Goal: Task Accomplishment & Management: Complete application form

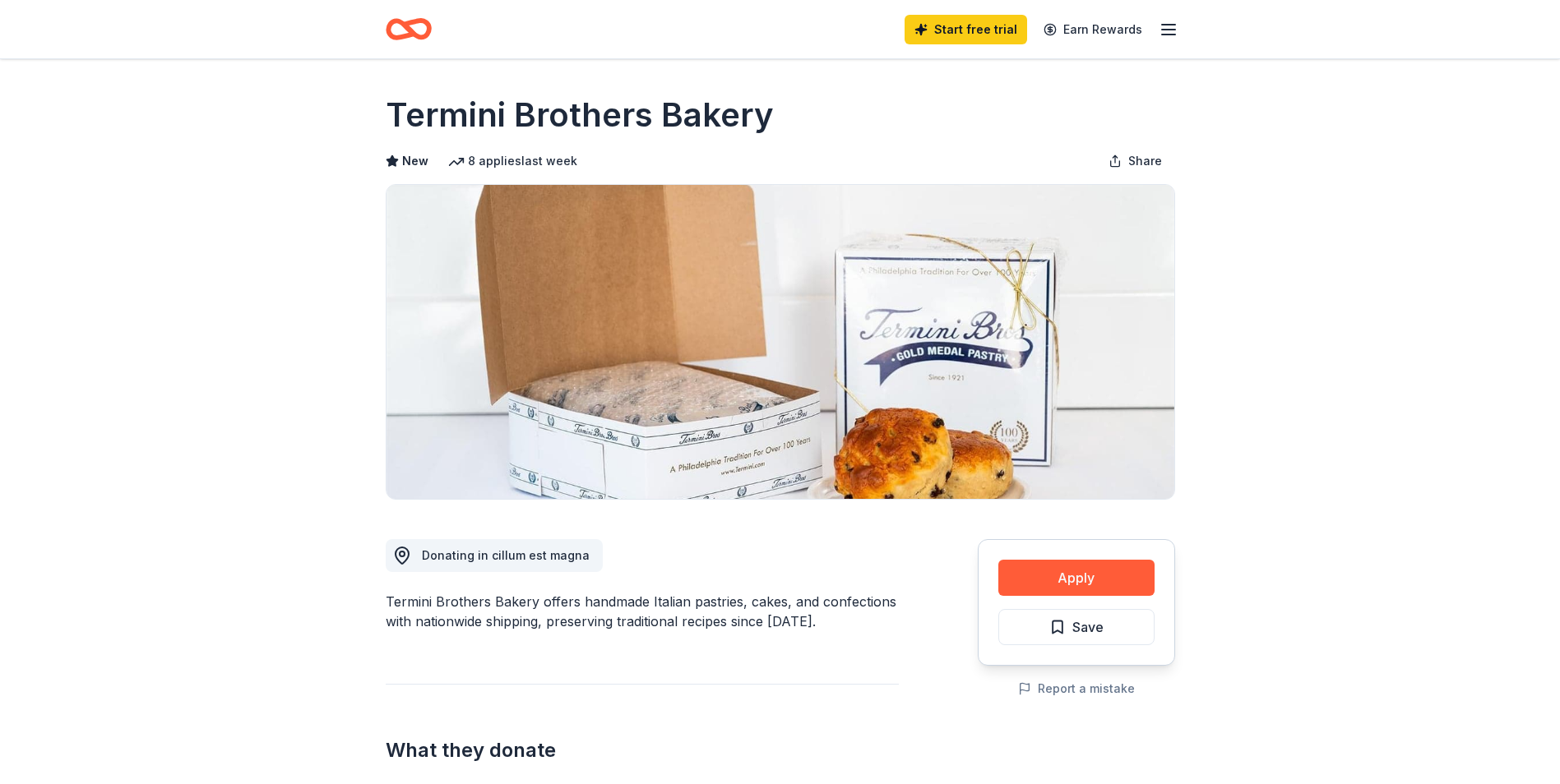
drag, startPoint x: 378, startPoint y: 598, endPoint x: 454, endPoint y: 591, distance: 76.3
drag, startPoint x: 387, startPoint y: 598, endPoint x: 562, endPoint y: 555, distance: 180.2
drag, startPoint x: 370, startPoint y: 108, endPoint x: 510, endPoint y: 111, distance: 140.0
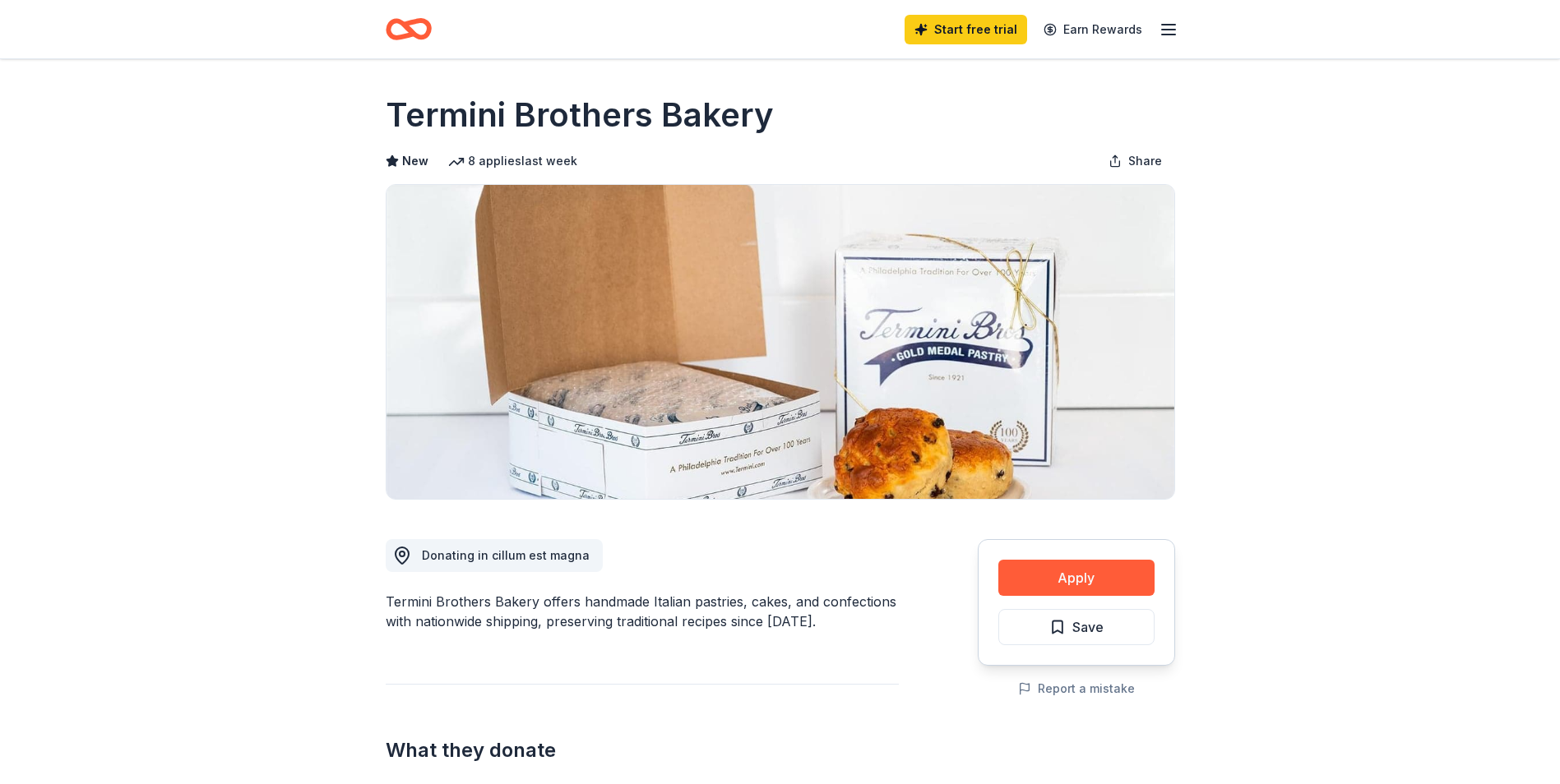
drag, startPoint x: 408, startPoint y: 108, endPoint x: 477, endPoint y: 107, distance: 69.0
click at [477, 107] on h1 "Termini Brothers Bakery" at bounding box center [579, 115] width 388 height 46
click at [1164, 30] on line "button" at bounding box center [1168, 30] width 14 height 0
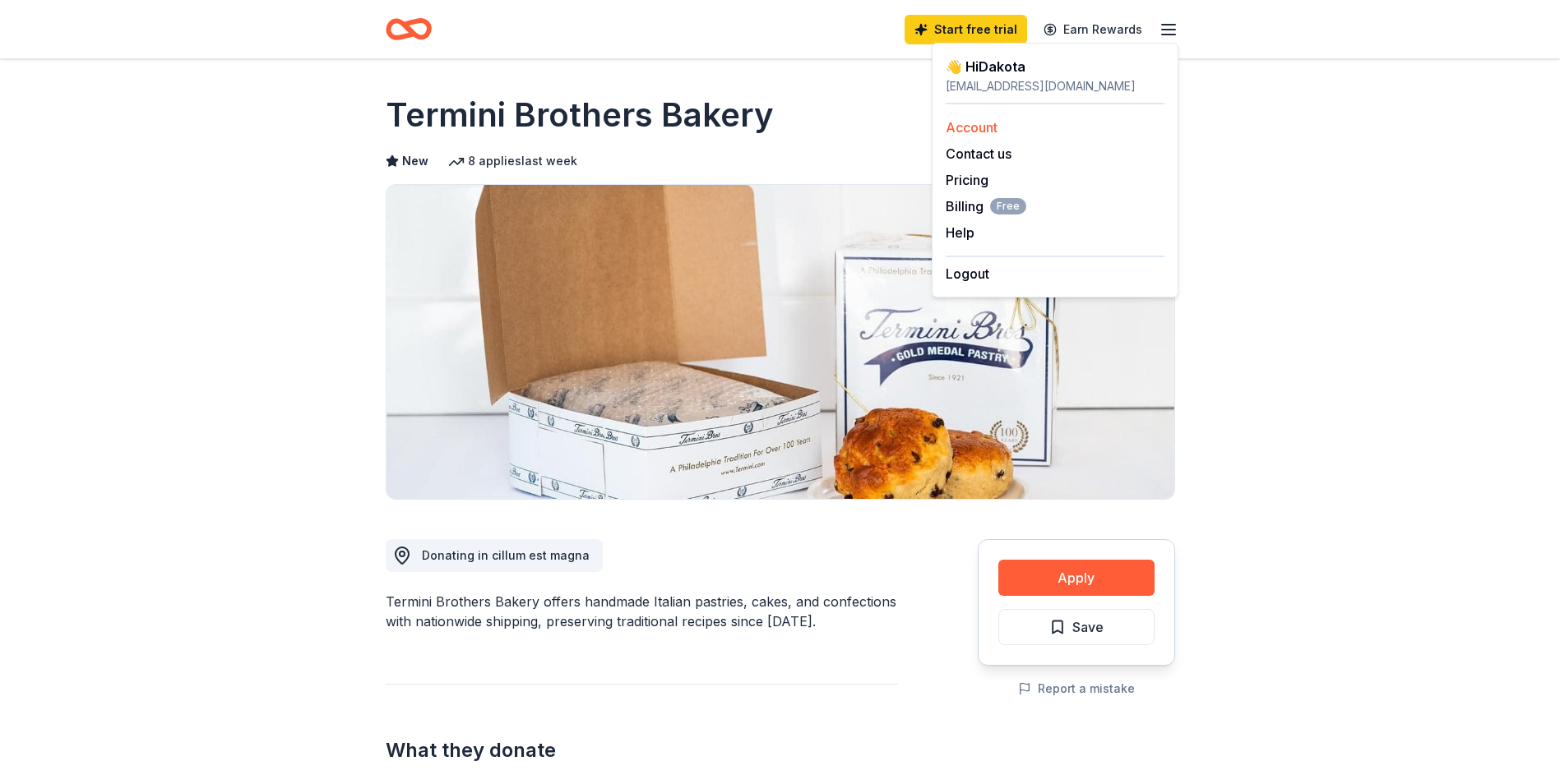
click at [982, 125] on link "Account" at bounding box center [971, 128] width 52 height 16
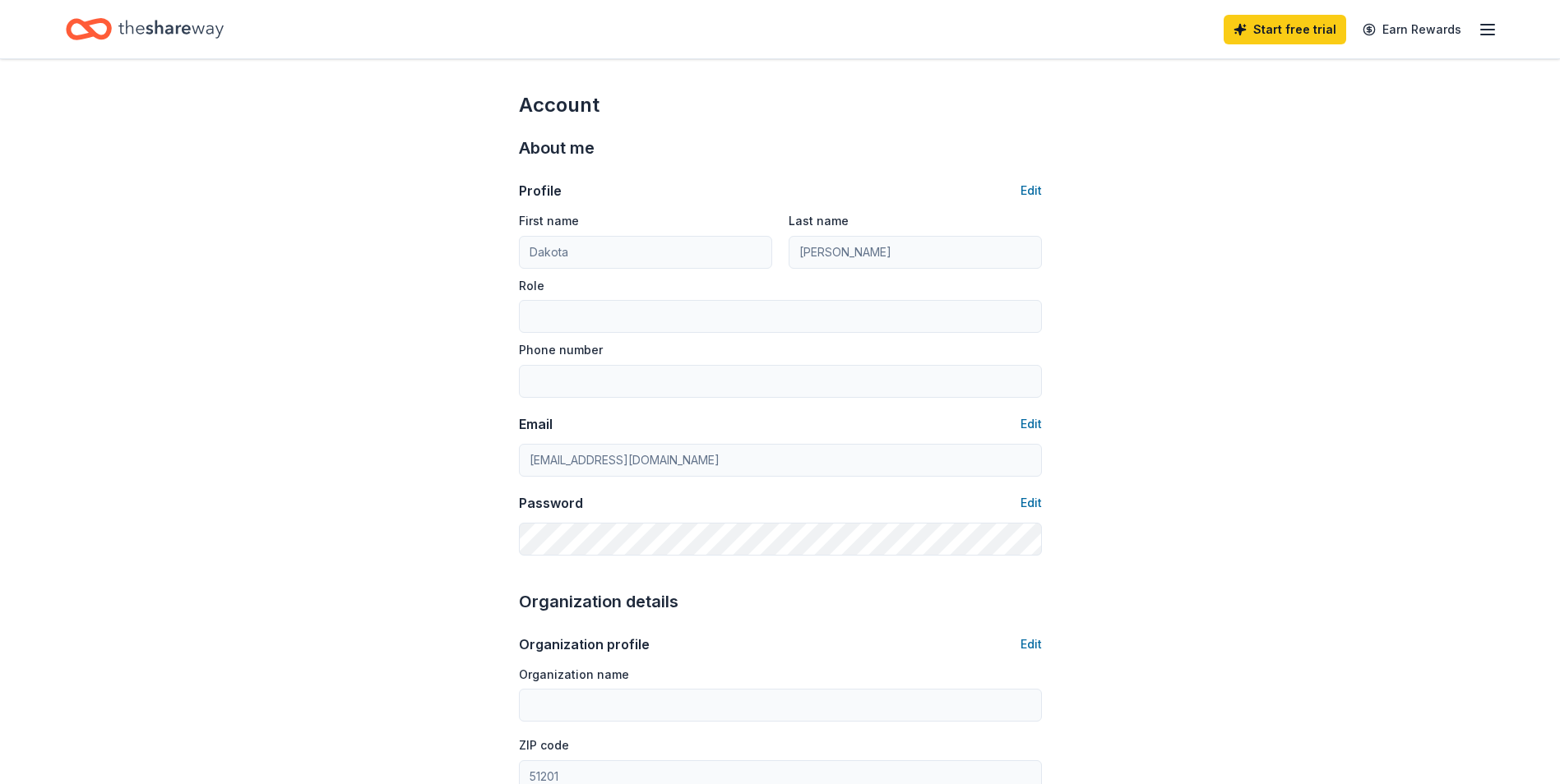
click at [159, 24] on icon "Home" at bounding box center [171, 29] width 105 height 33
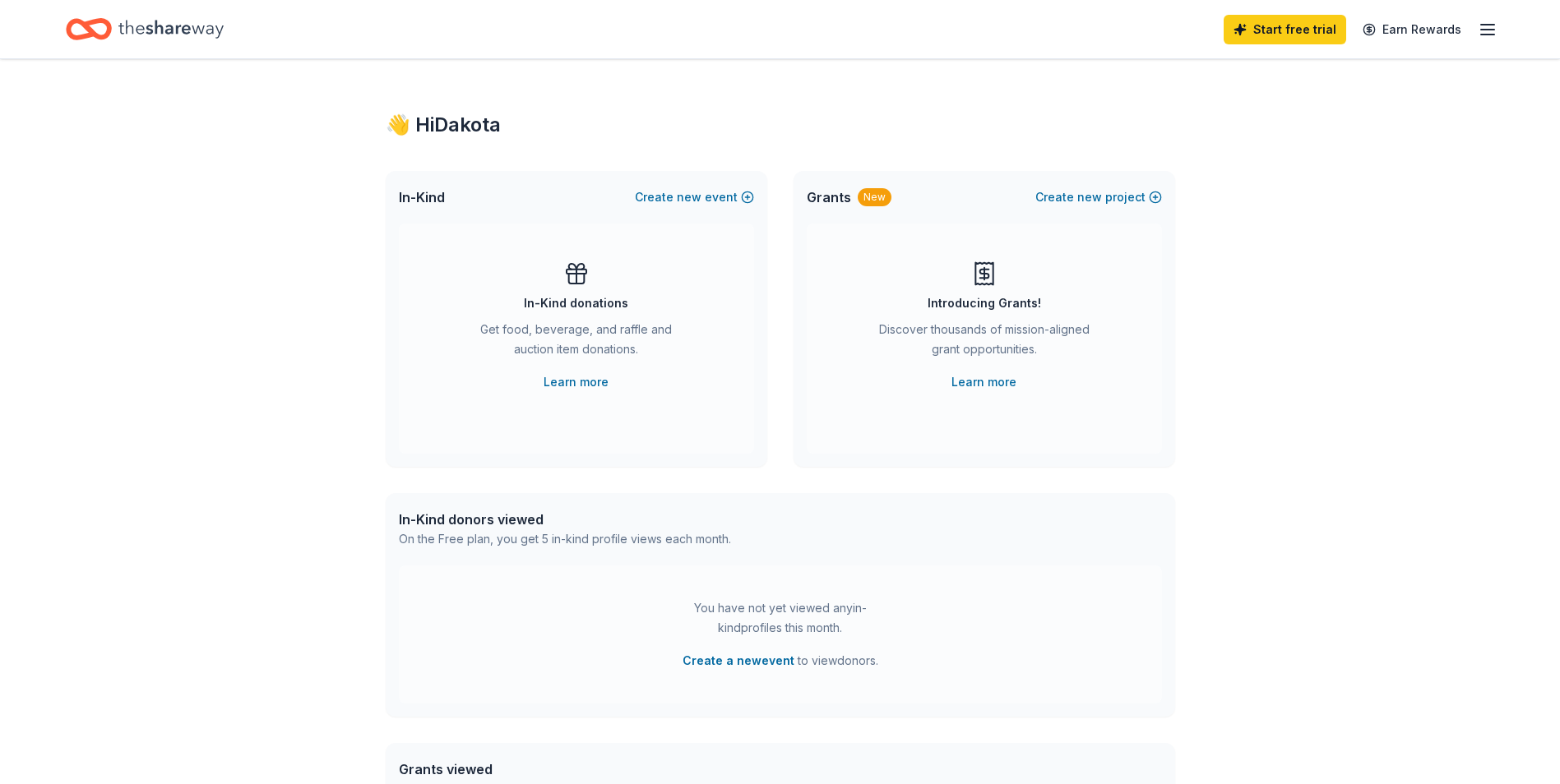
click at [155, 23] on icon "Home" at bounding box center [171, 29] width 105 height 33
click at [703, 192] on button "Create new event" at bounding box center [694, 197] width 120 height 20
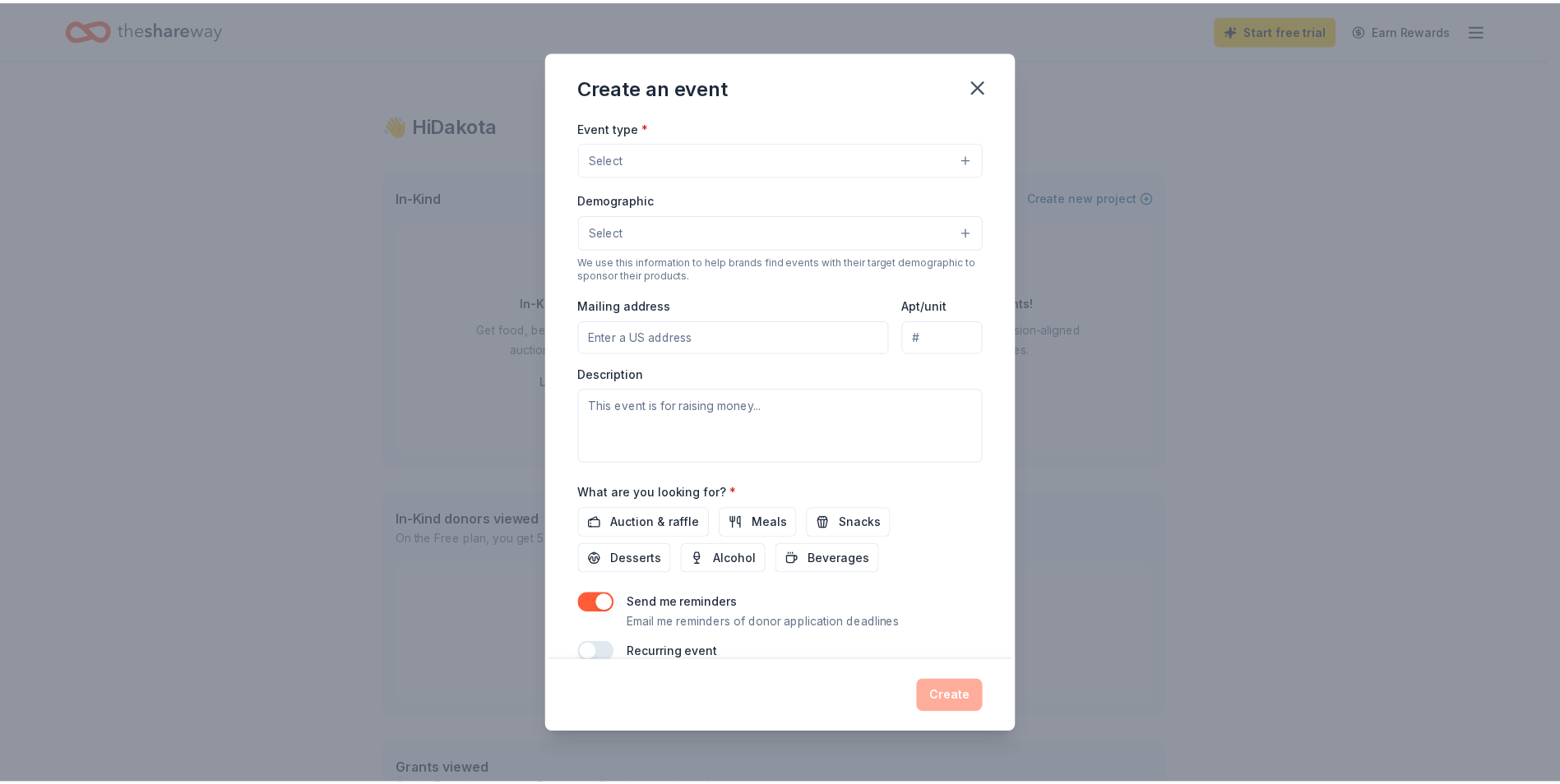
scroll to position [242, 0]
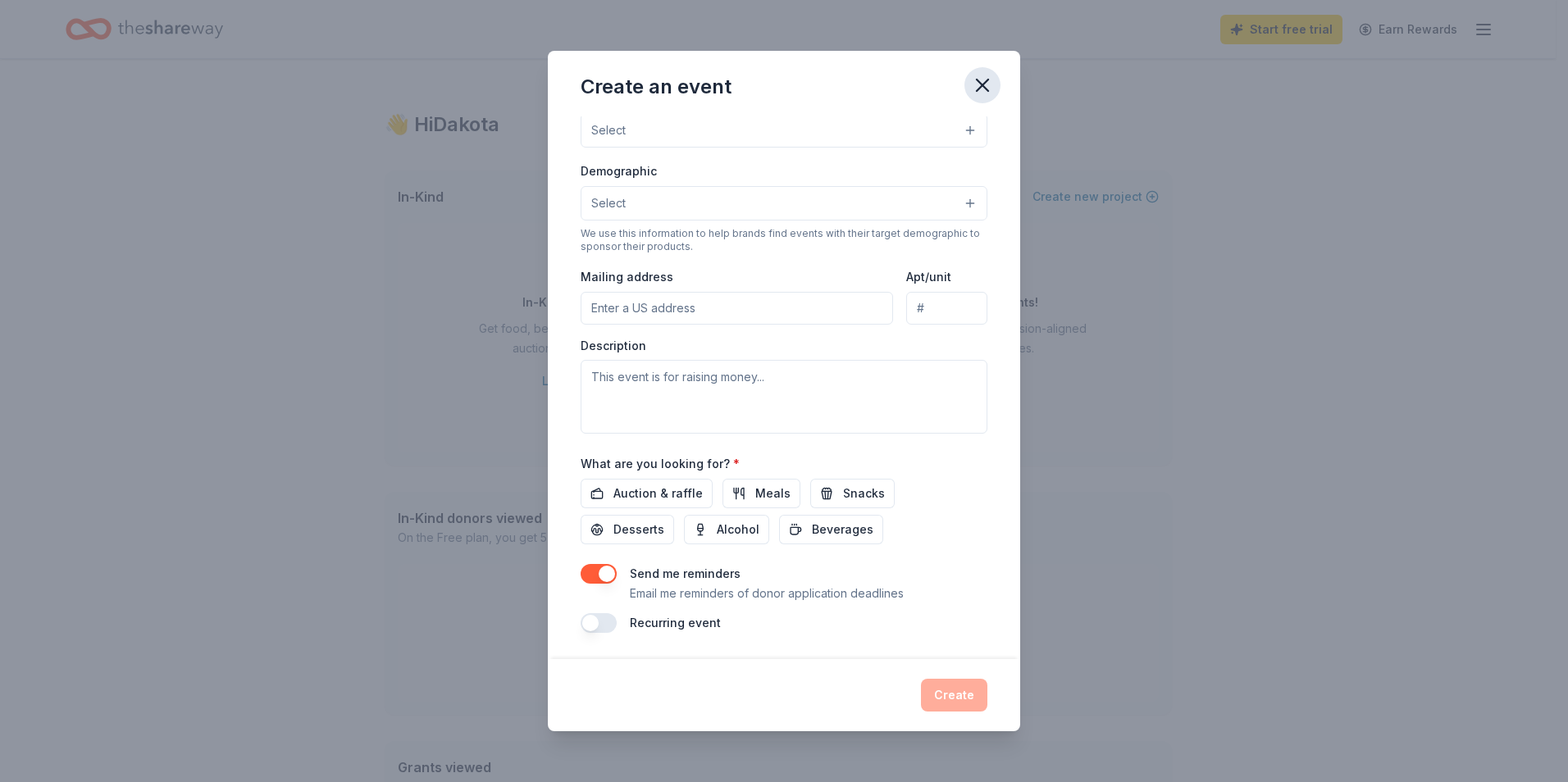
click at [986, 89] on icon "button" at bounding box center [982, 85] width 12 height 12
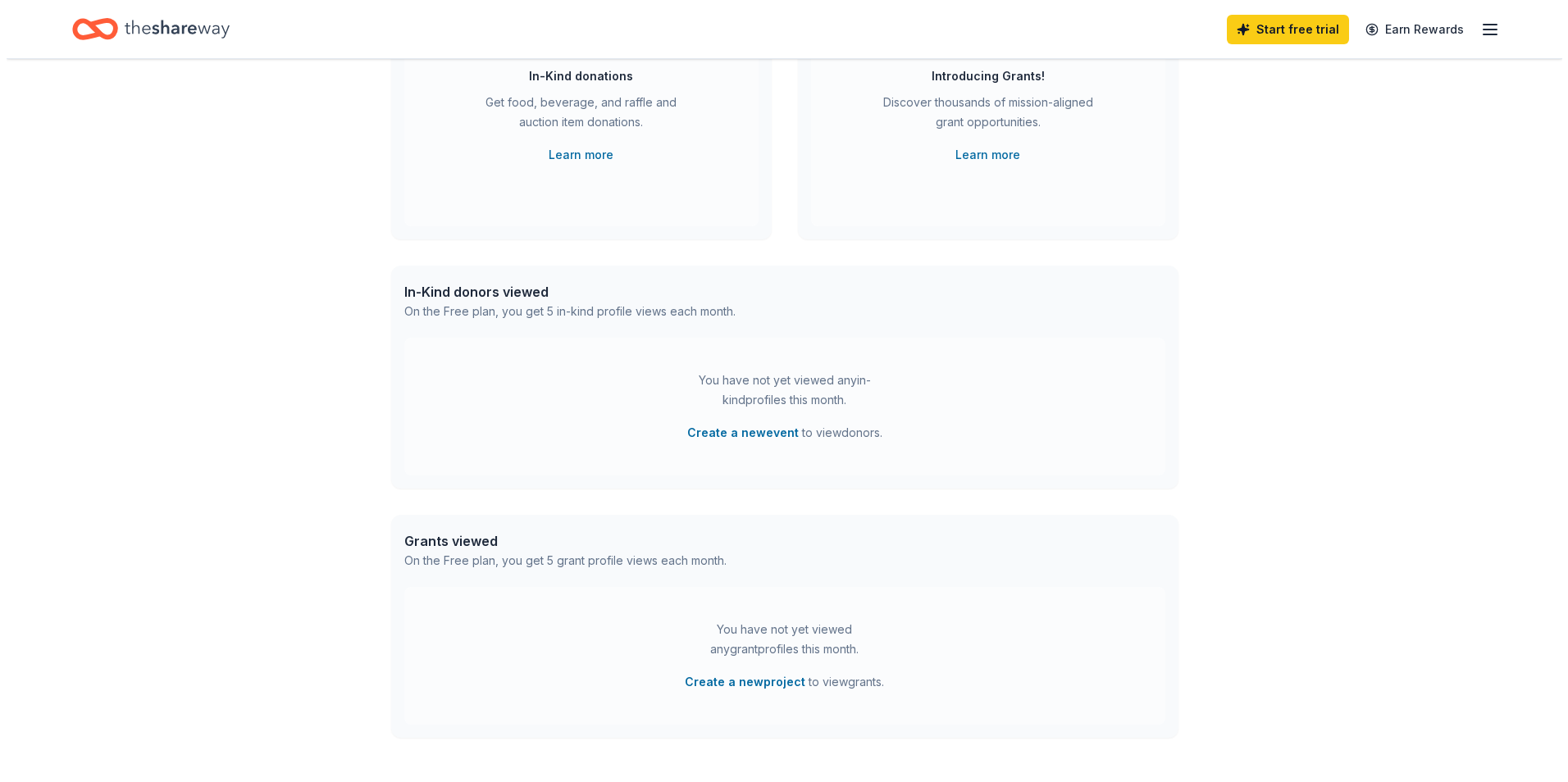
scroll to position [246, 0]
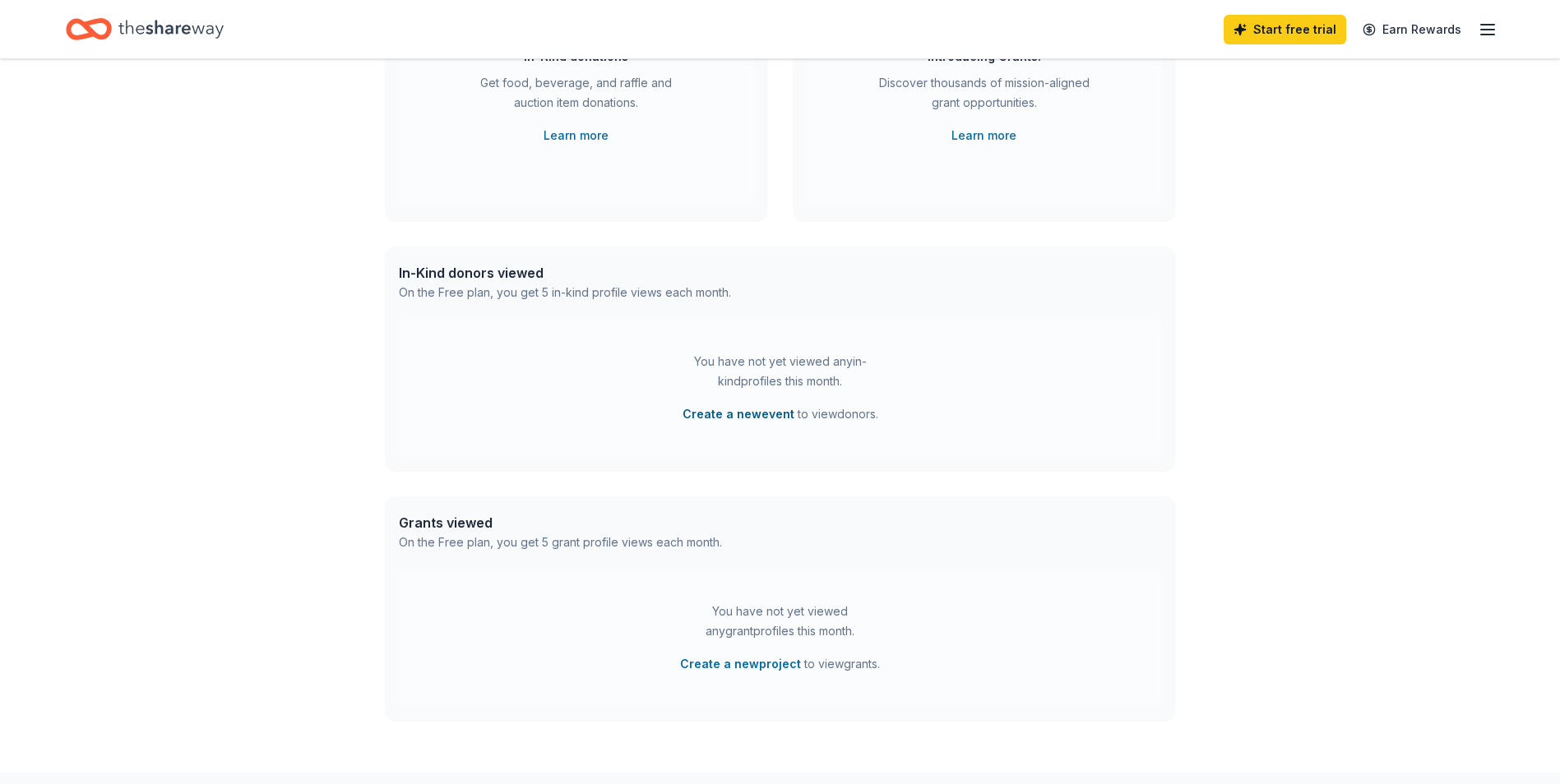
click at [753, 417] on button "Create a new event" at bounding box center [739, 415] width 112 height 20
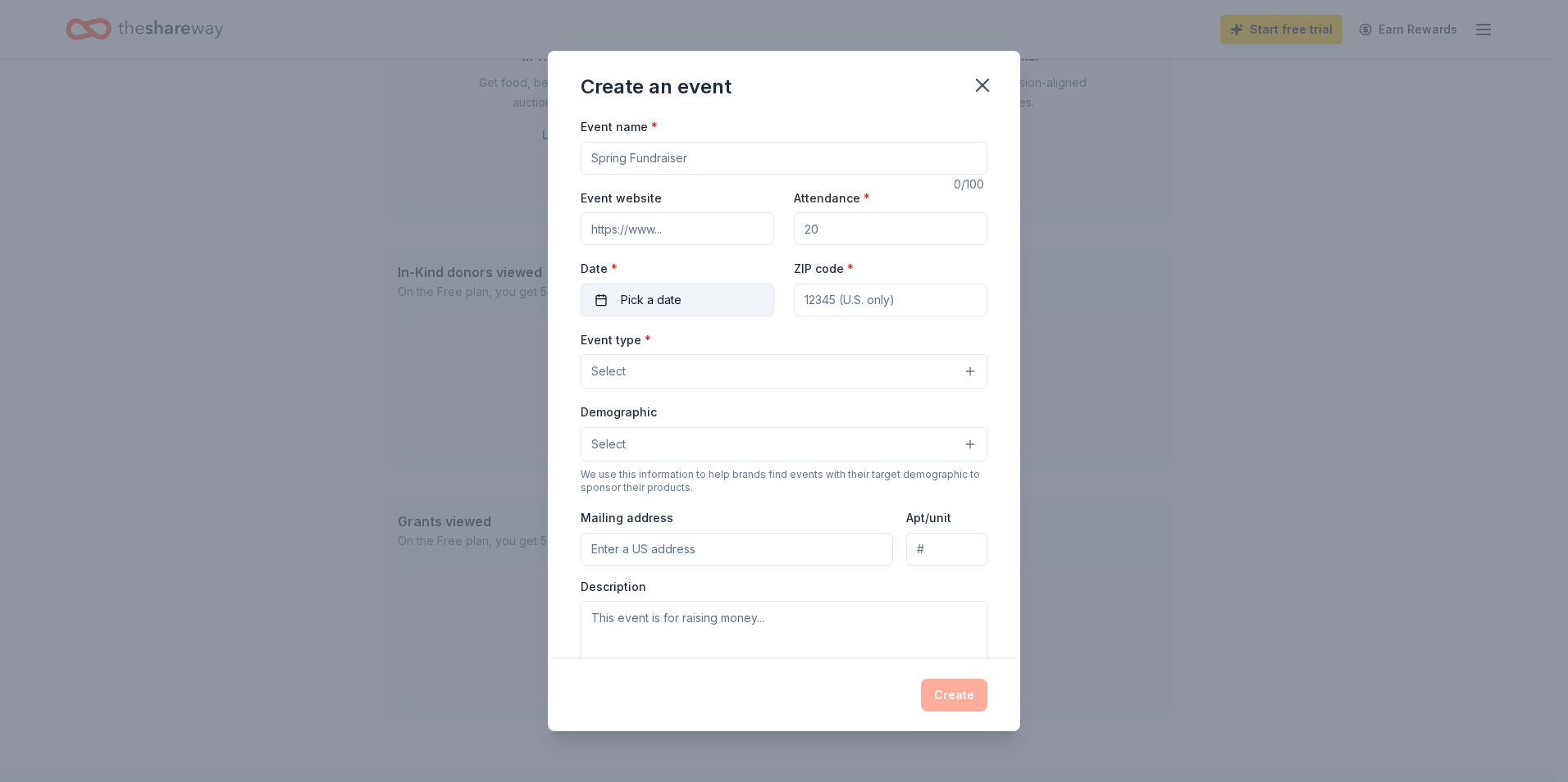
click at [645, 308] on span "Pick a date" at bounding box center [651, 301] width 60 height 20
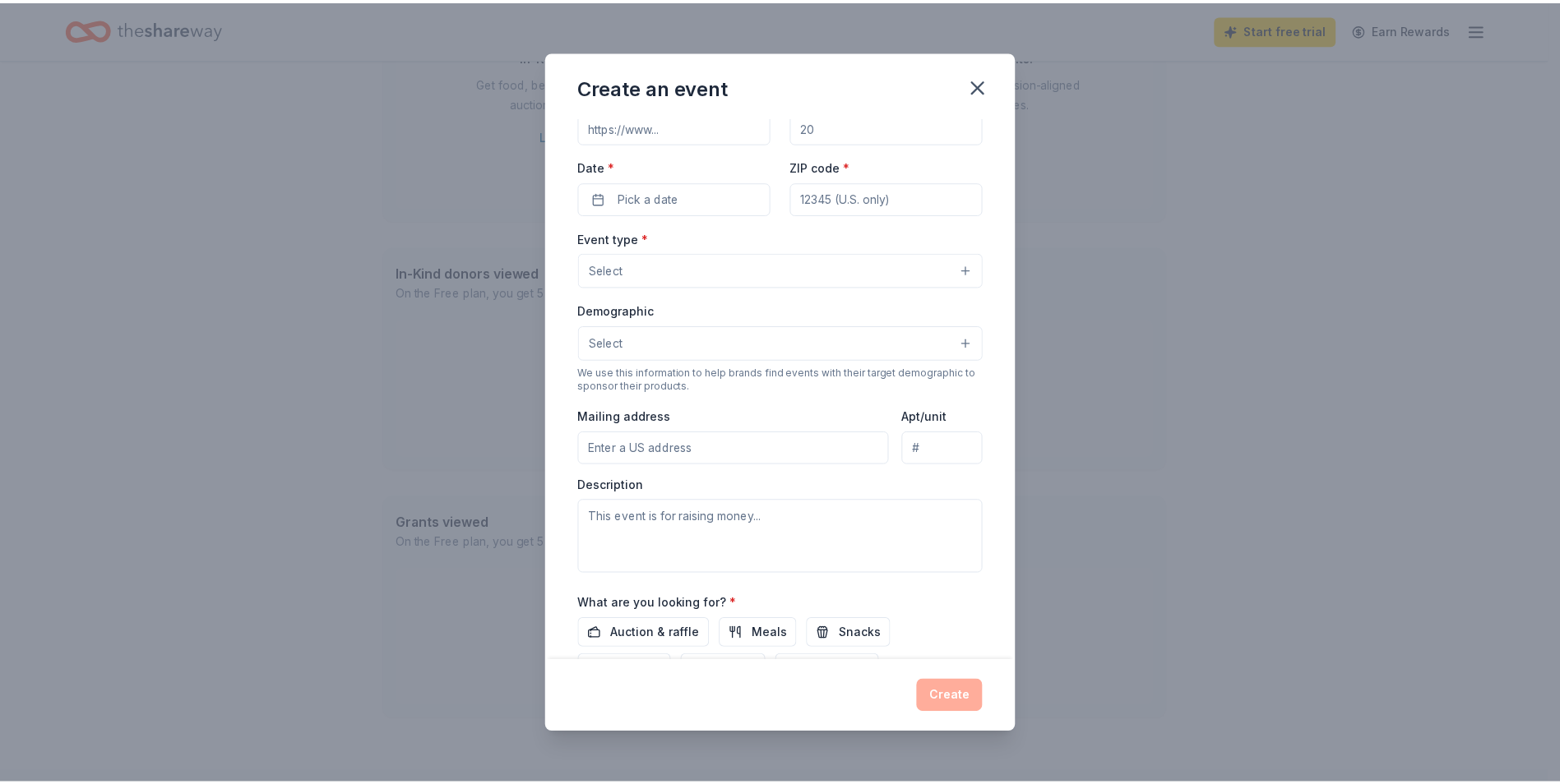
scroll to position [242, 0]
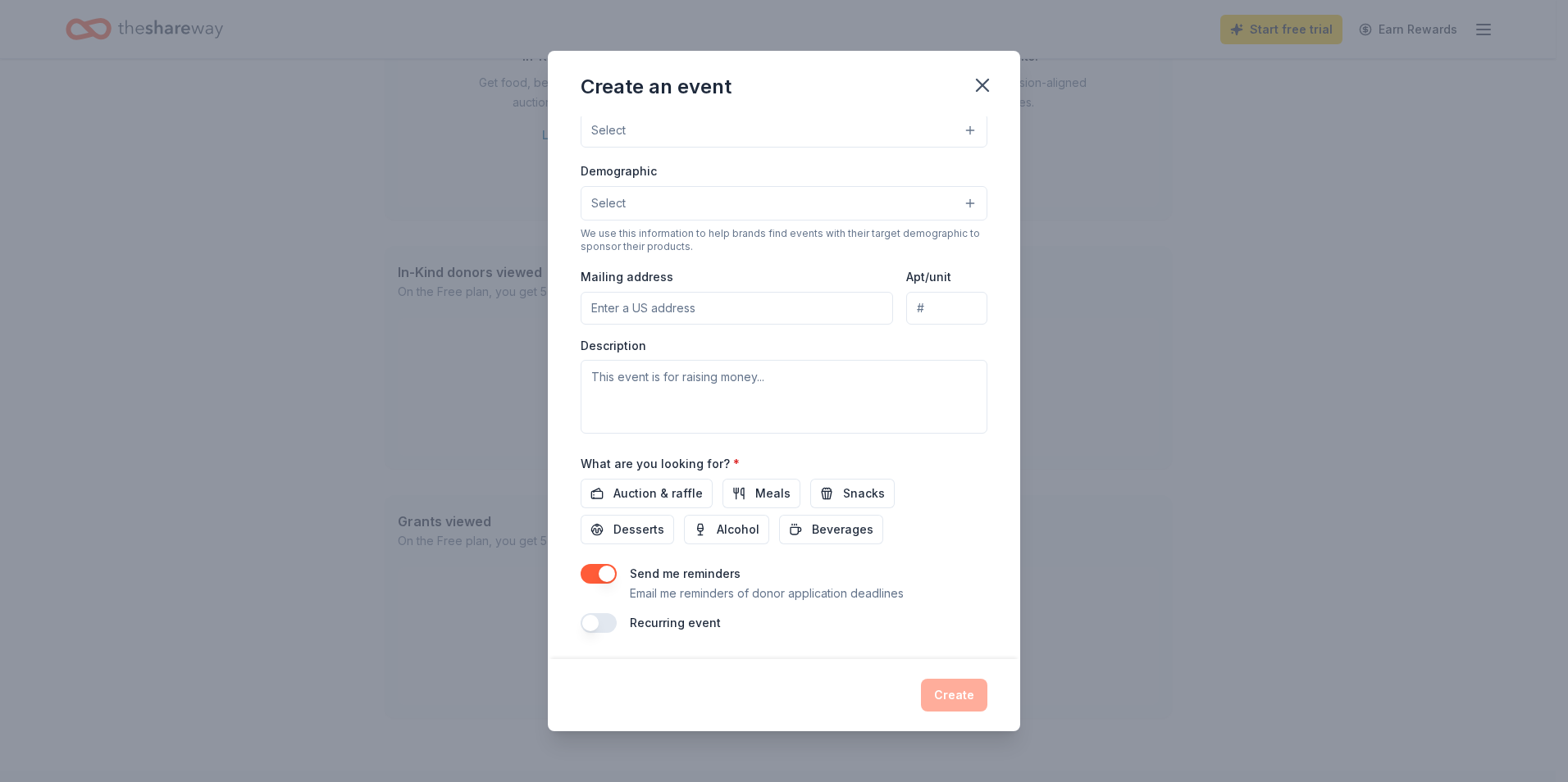
click at [264, 489] on div "Create an event Event name * 0 /100 Event website Attendance * Date * Pick a da…" at bounding box center [784, 391] width 1568 height 782
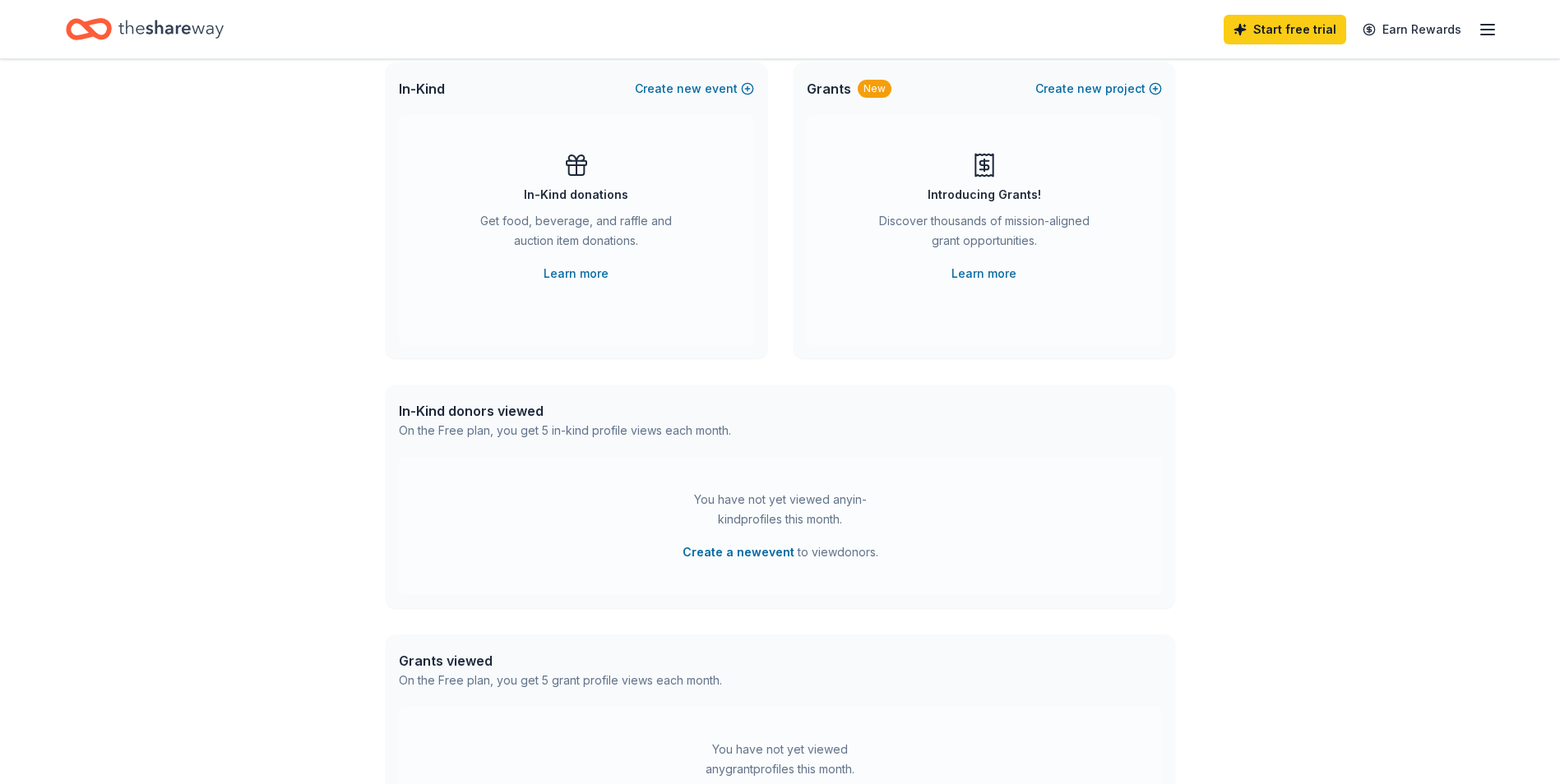
scroll to position [0, 0]
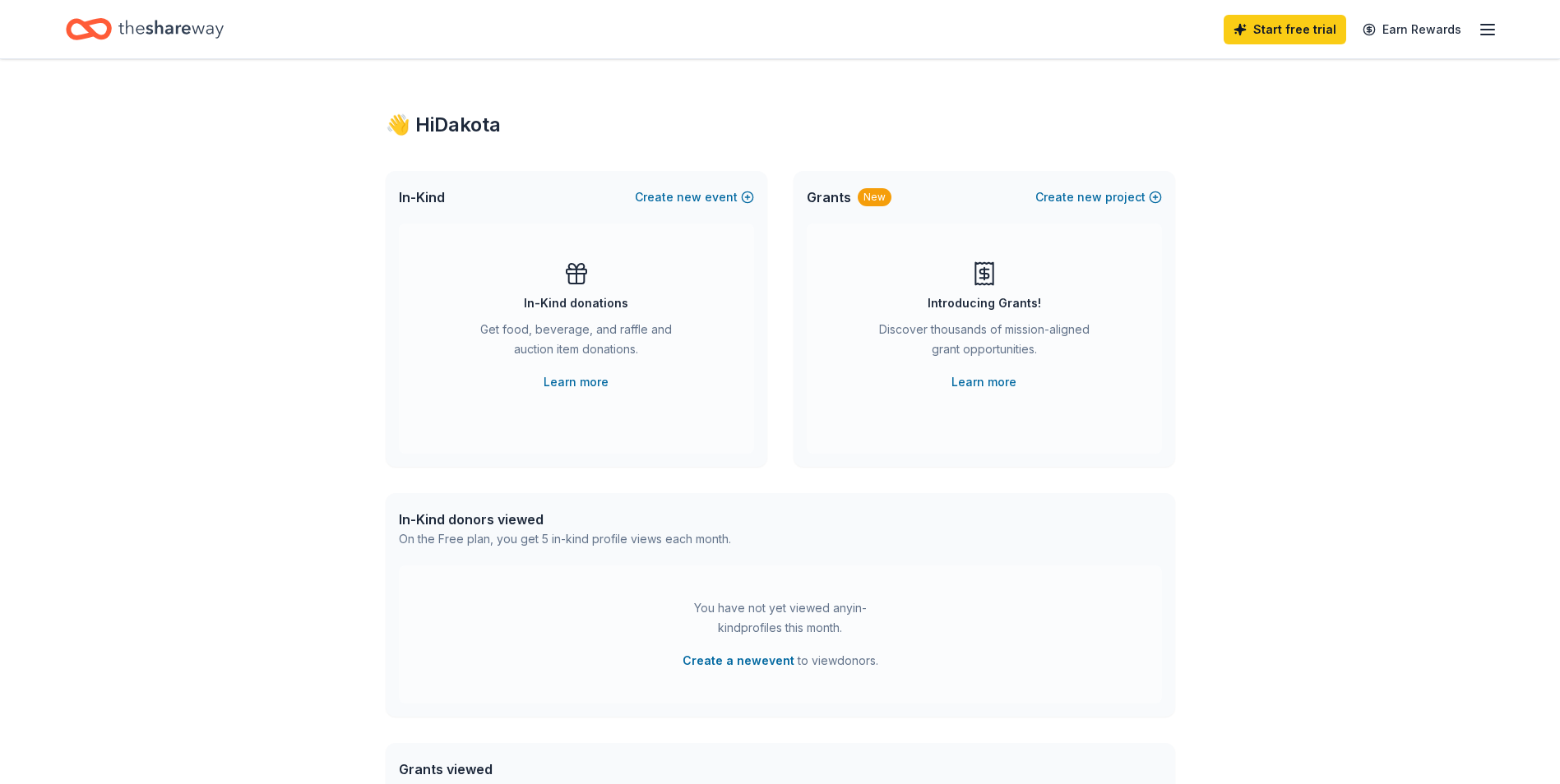
click at [182, 21] on icon "Home" at bounding box center [171, 29] width 105 height 33
click at [1108, 191] on button "Create new project" at bounding box center [1098, 197] width 127 height 20
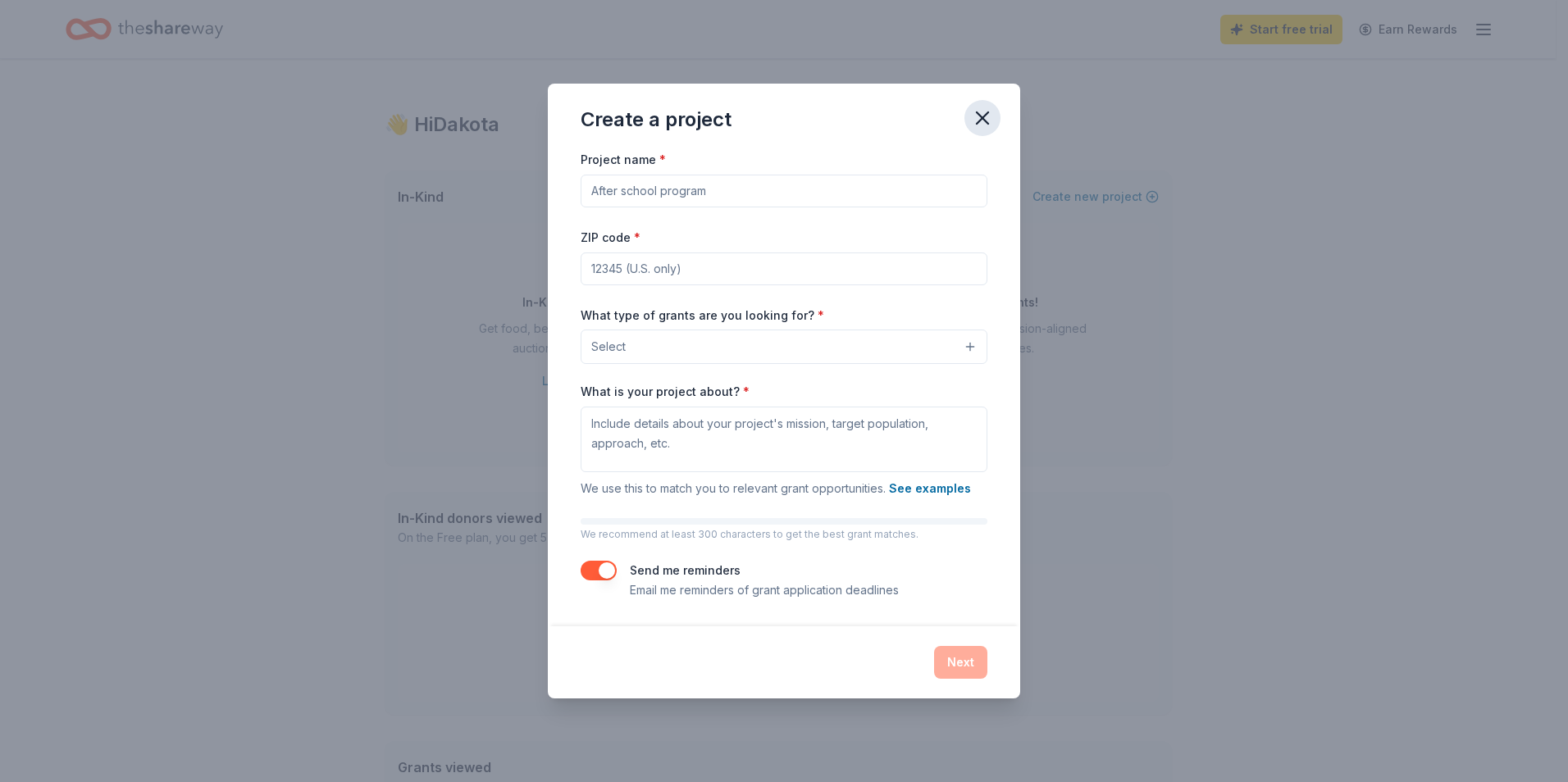
click at [992, 111] on icon "button" at bounding box center [981, 117] width 23 height 23
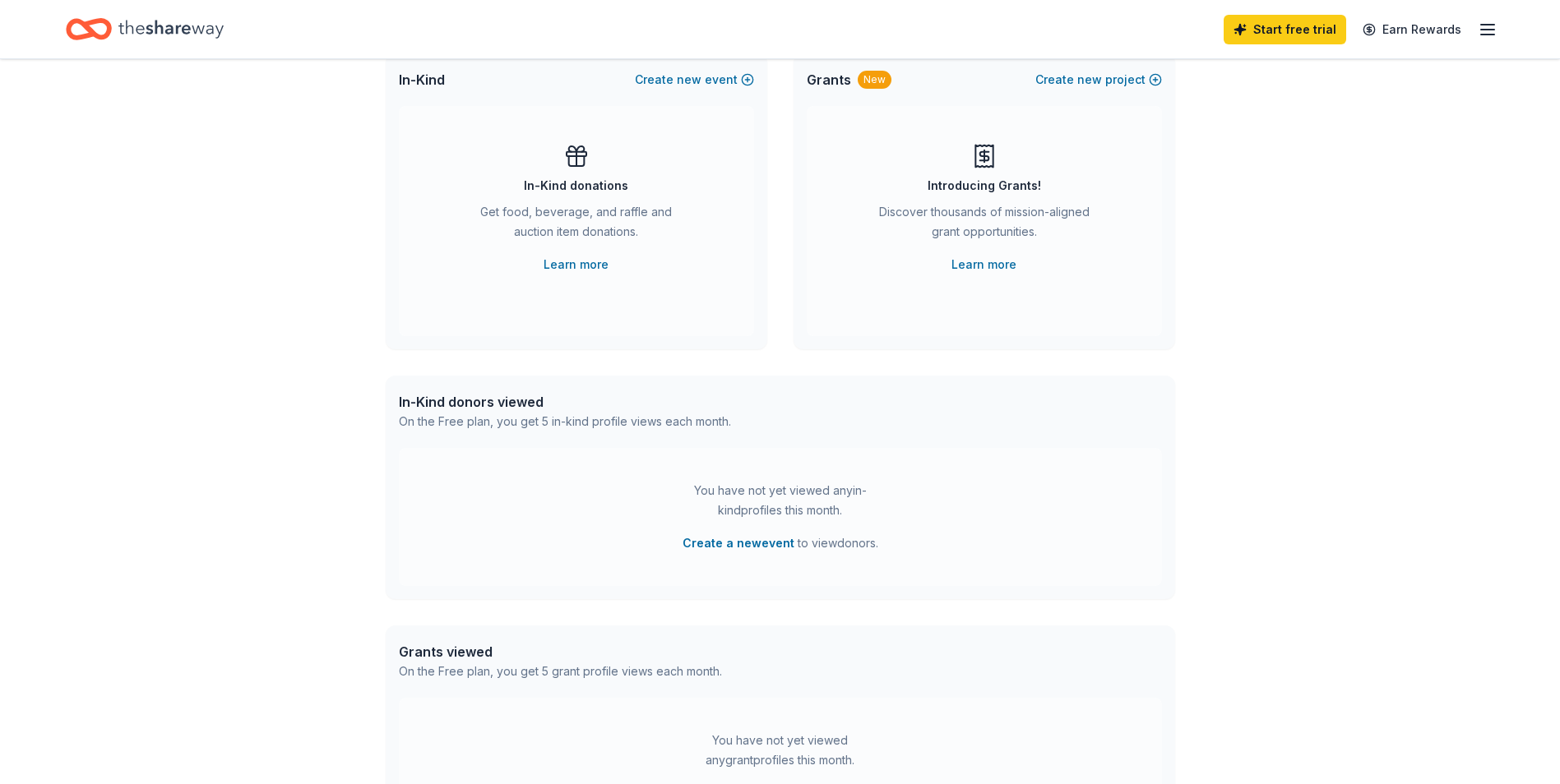
scroll to position [354, 0]
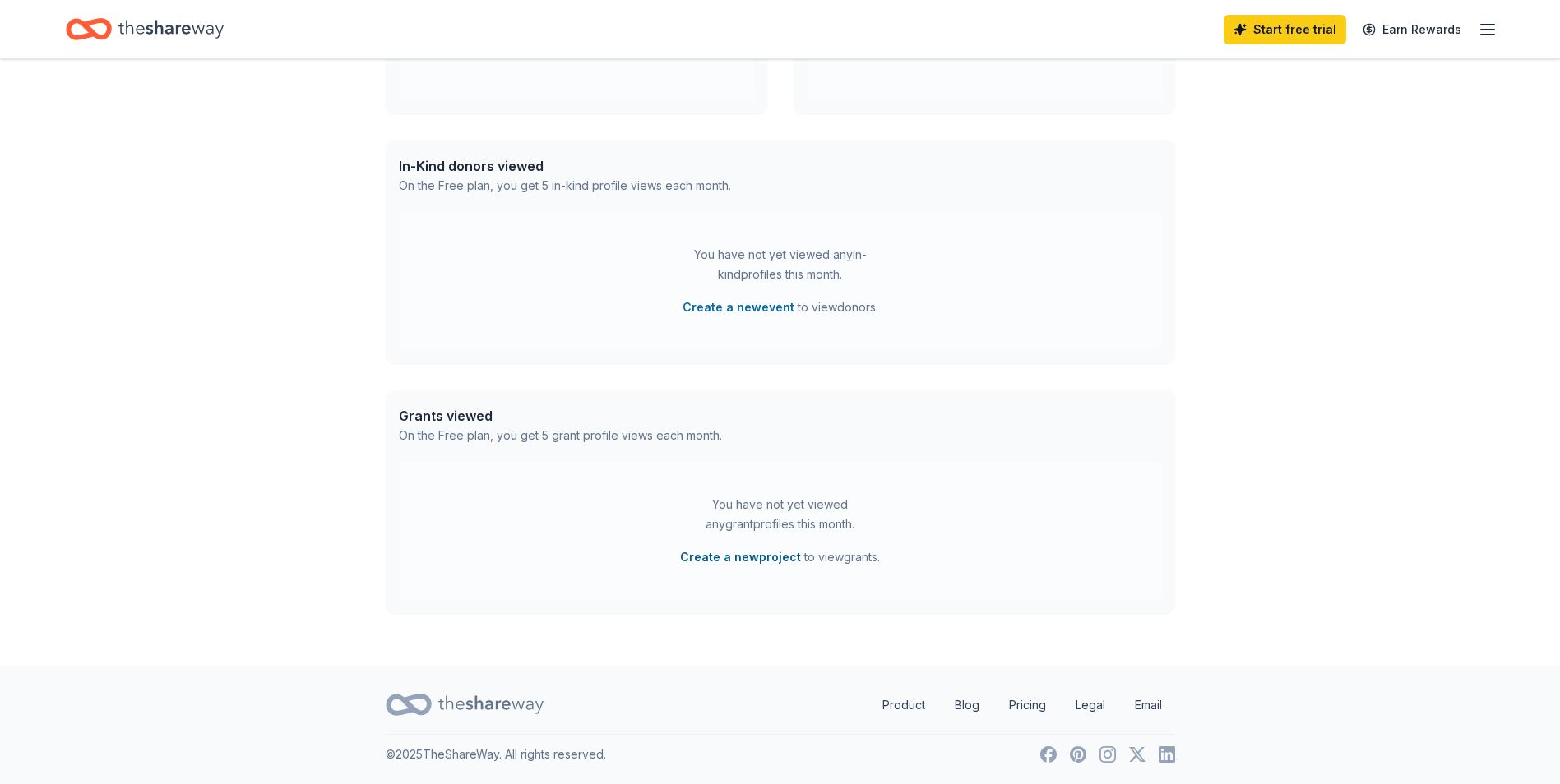
click at [740, 559] on button "Create a new project" at bounding box center [741, 558] width 121 height 20
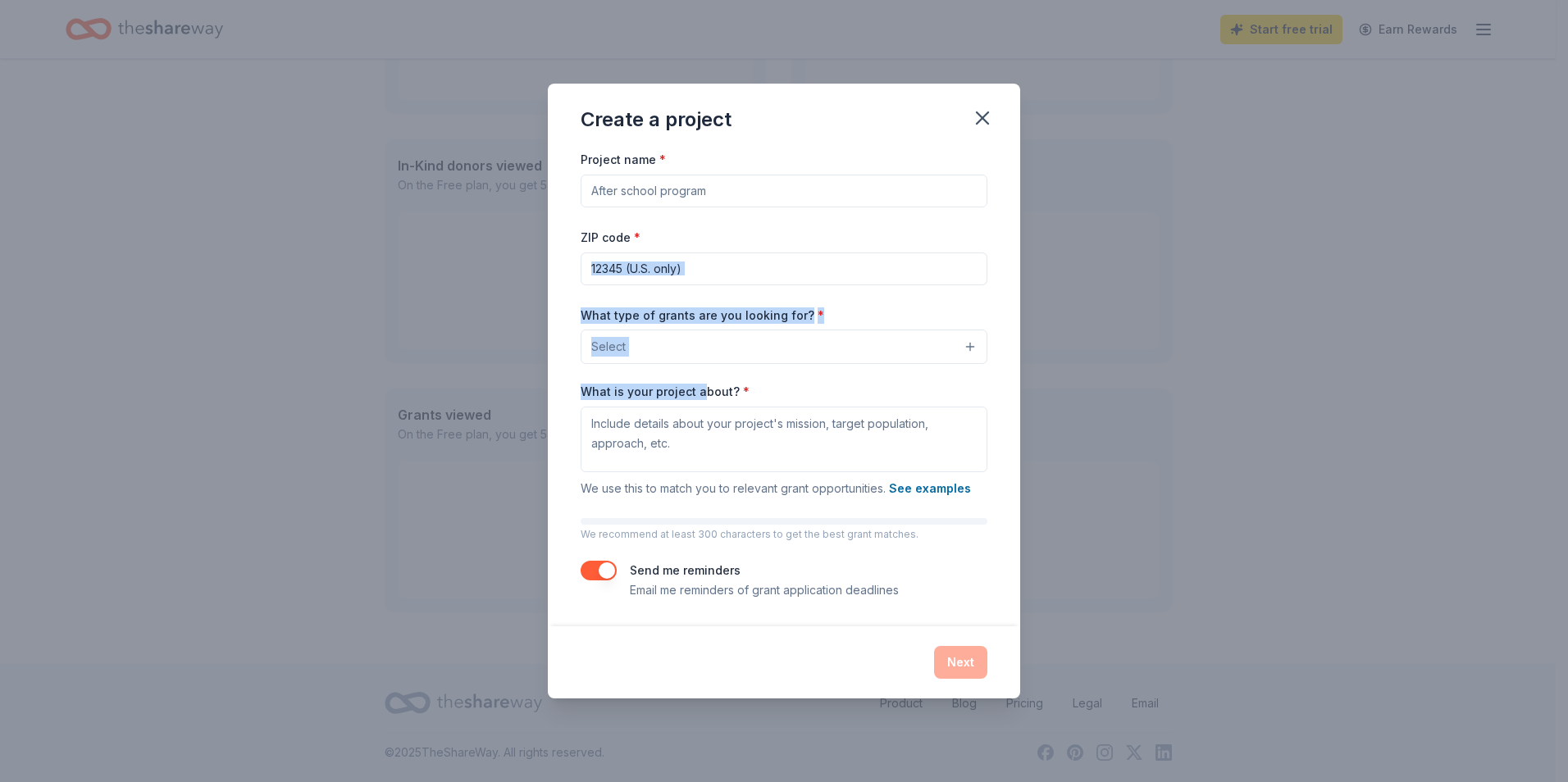
drag, startPoint x: 700, startPoint y: 395, endPoint x: 679, endPoint y: 244, distance: 152.5
click at [679, 244] on div "Project name * ZIP code * What type of grants are you looking for? * Select Wha…" at bounding box center [784, 374] width 406 height 451
click at [992, 112] on icon "button" at bounding box center [981, 117] width 23 height 23
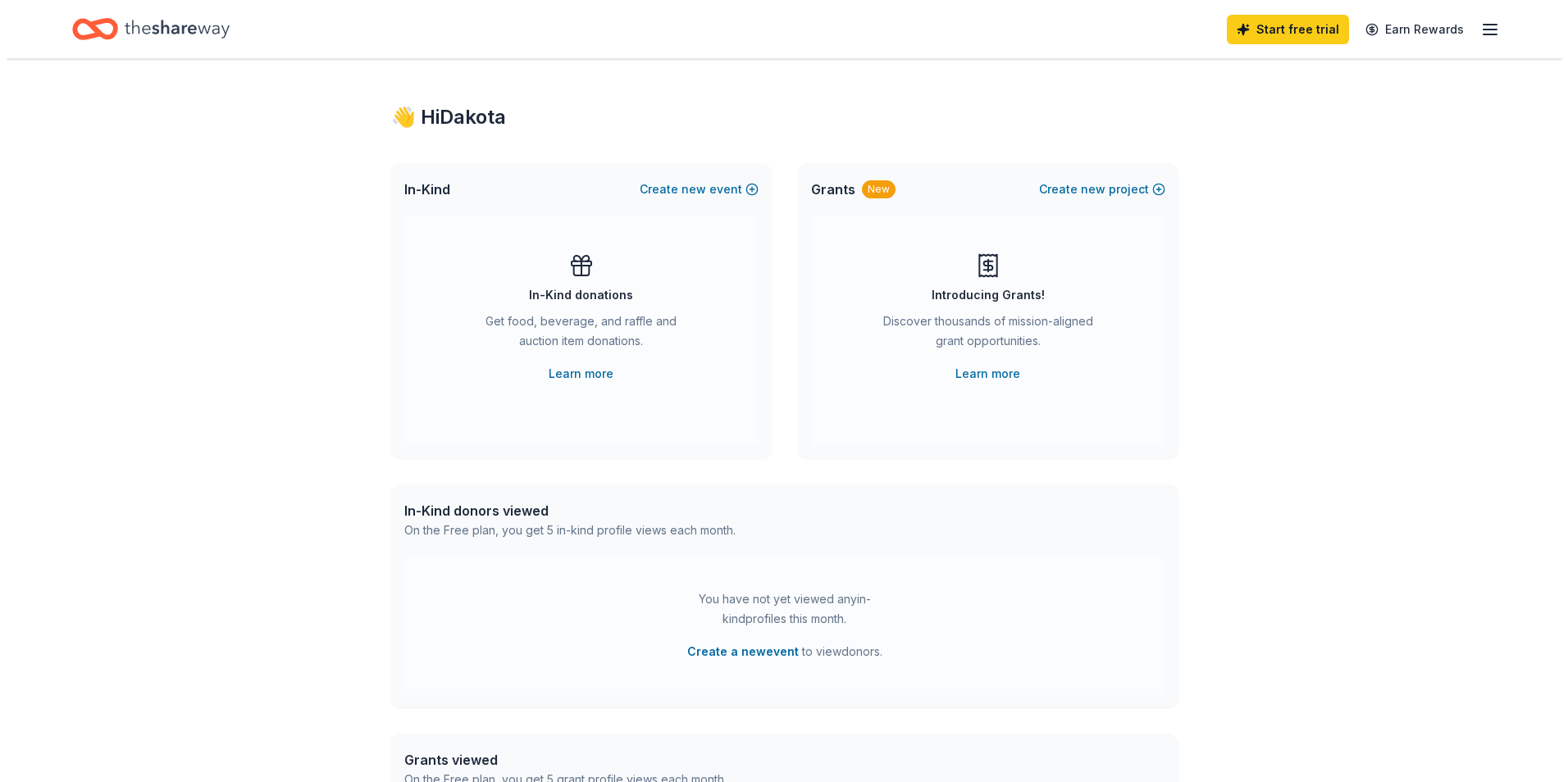
scroll to position [0, 0]
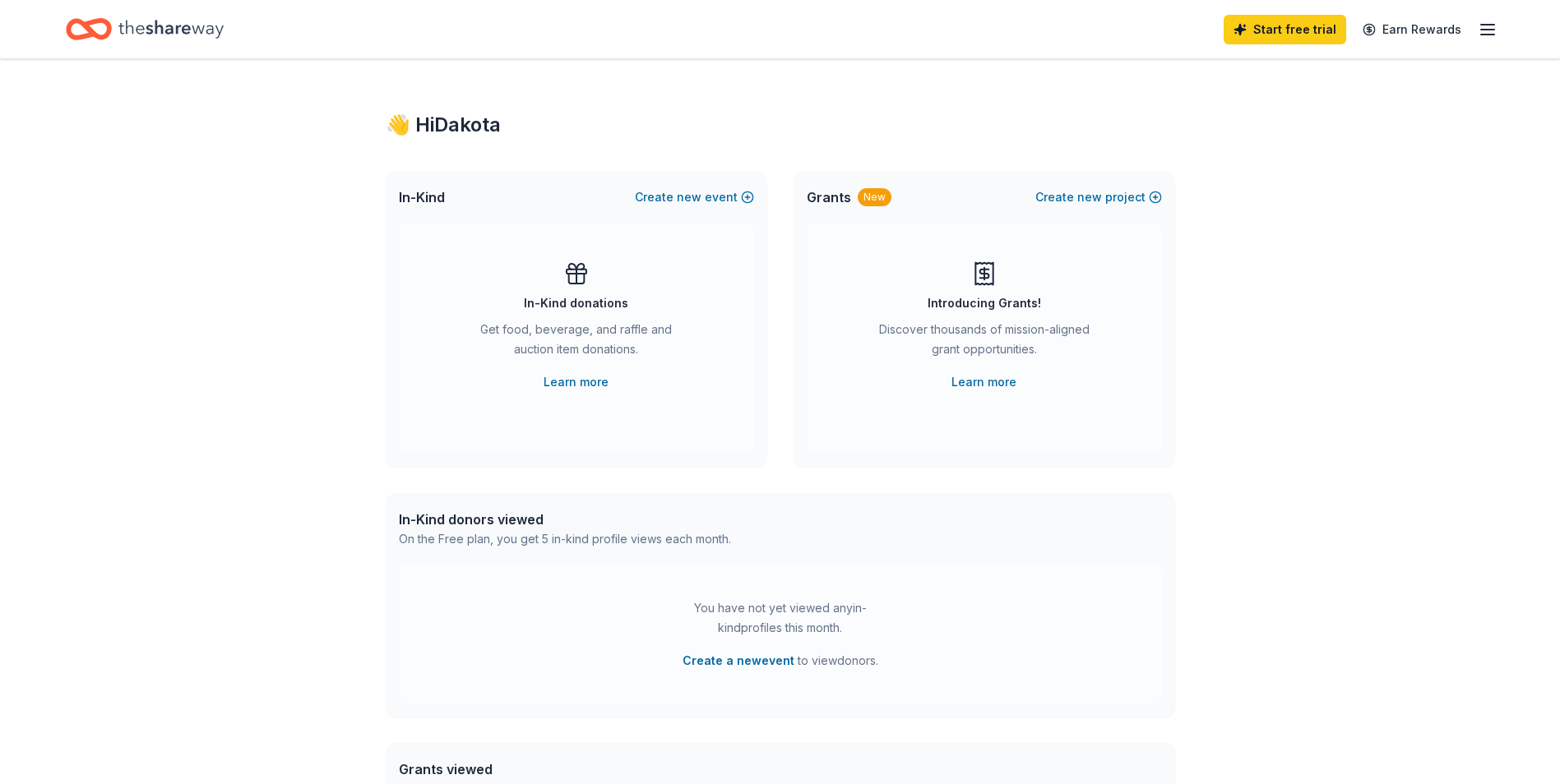
click at [115, 33] on div "Home" at bounding box center [145, 29] width 158 height 39
click at [103, 23] on icon "Home" at bounding box center [97, 29] width 25 height 16
click at [187, 28] on icon "Home" at bounding box center [171, 29] width 105 height 33
click at [1080, 190] on span "new" at bounding box center [1089, 197] width 24 height 20
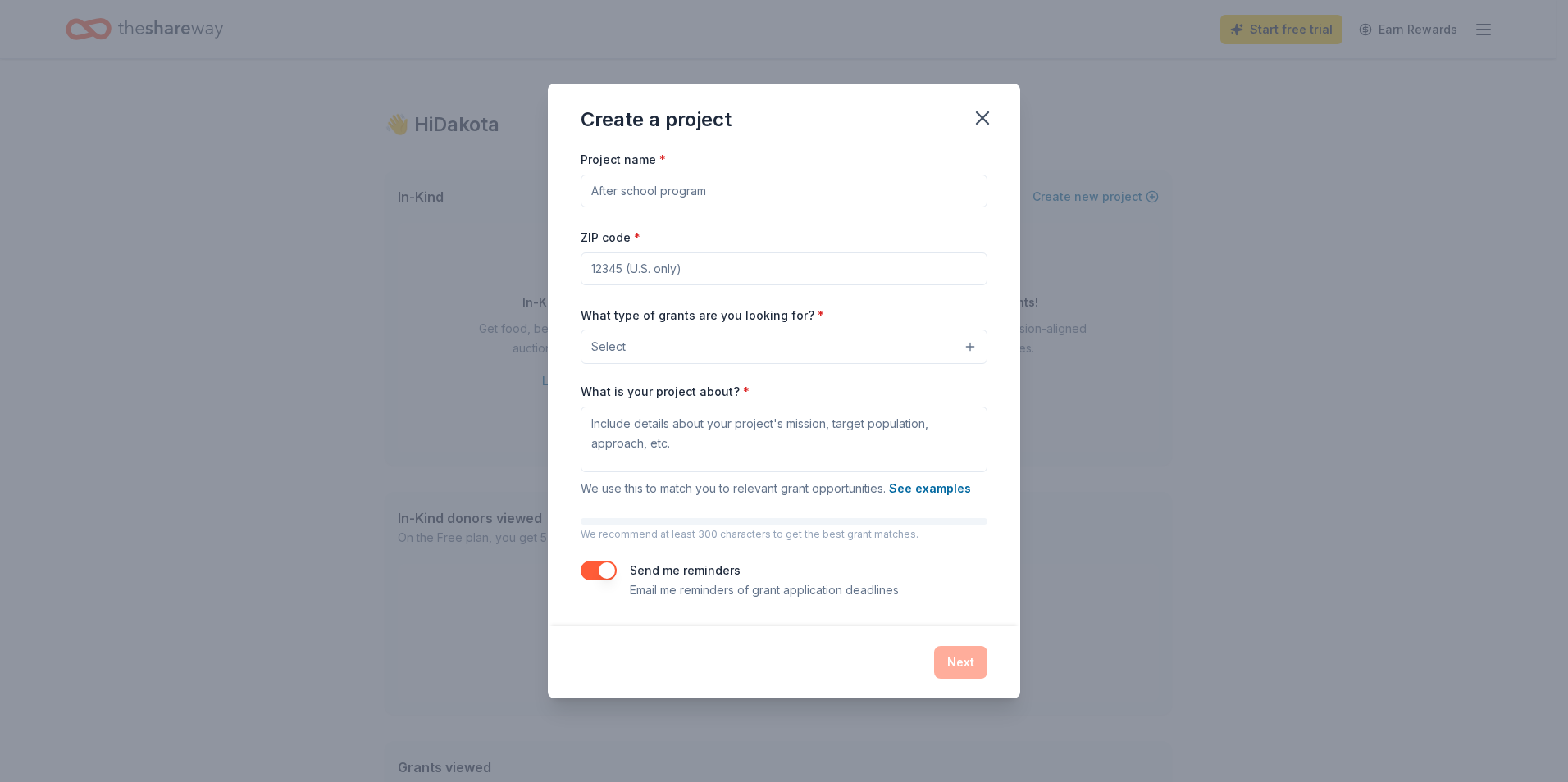
click at [755, 336] on button "Select" at bounding box center [784, 347] width 406 height 34
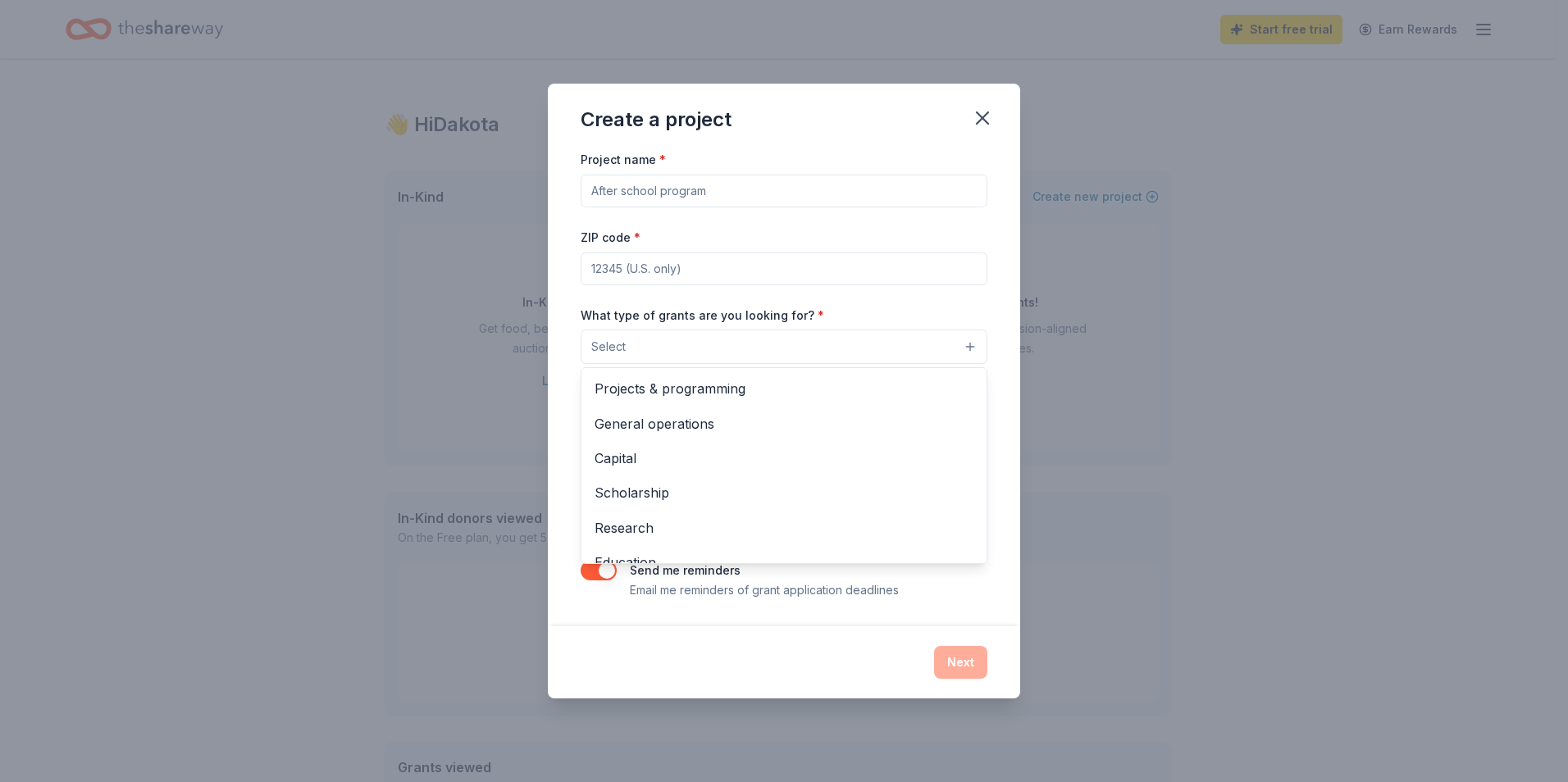
click at [335, 315] on div "Create a project Project name * ZIP code * What type of grants are you looking …" at bounding box center [784, 391] width 1568 height 782
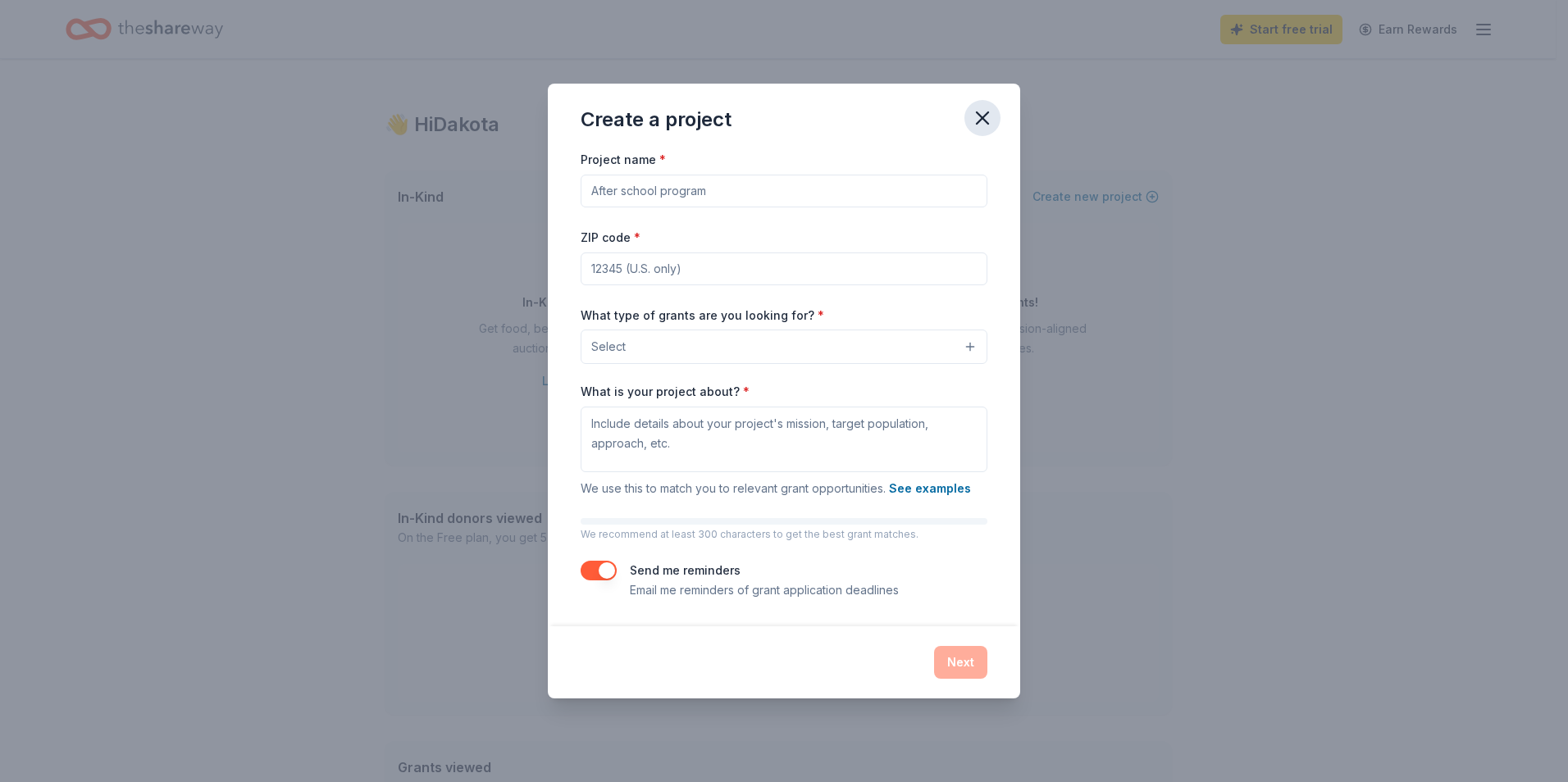
click at [990, 129] on icon "button" at bounding box center [981, 117] width 23 height 23
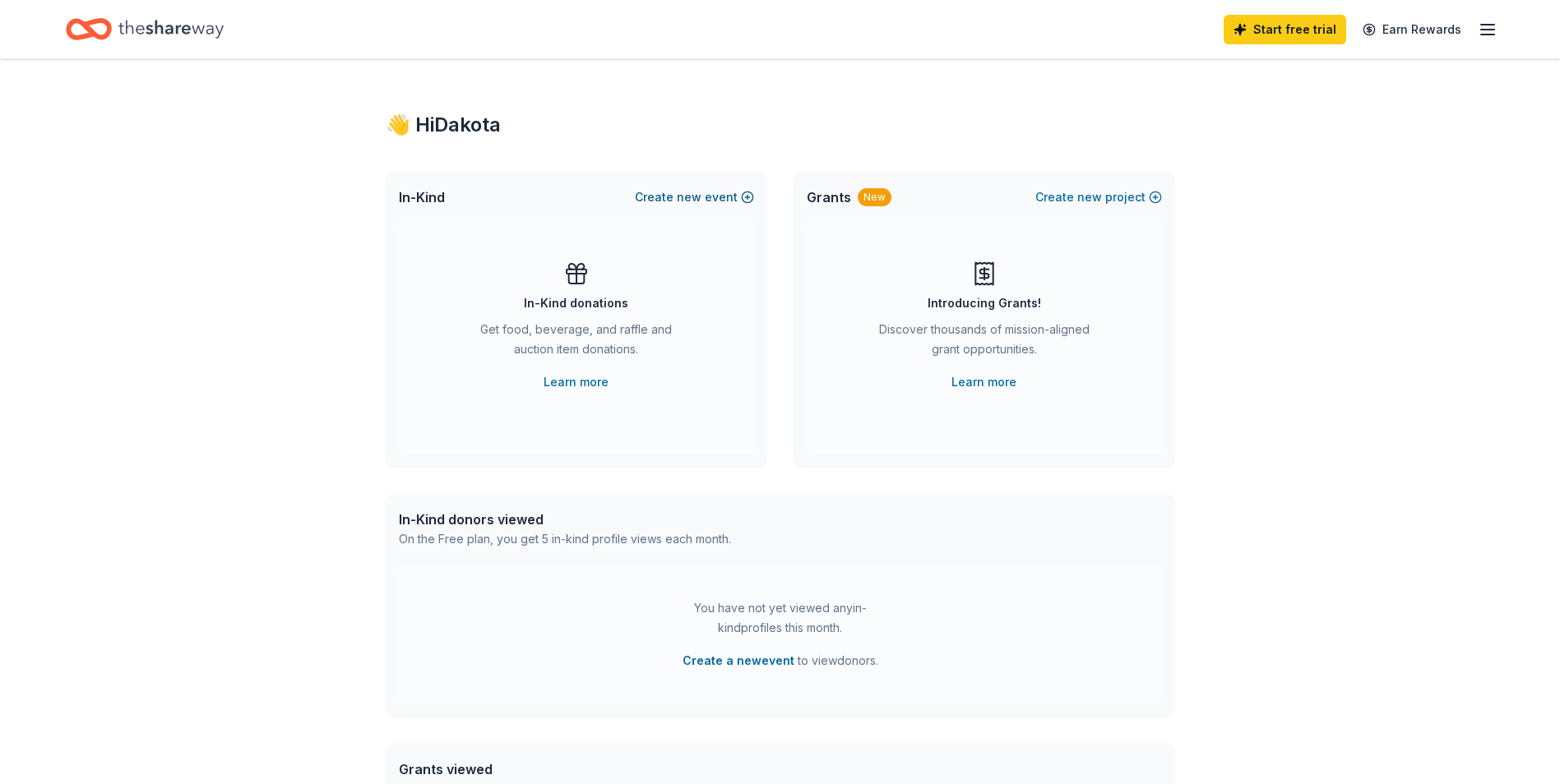
click at [668, 195] on button "Create new event" at bounding box center [694, 197] width 120 height 20
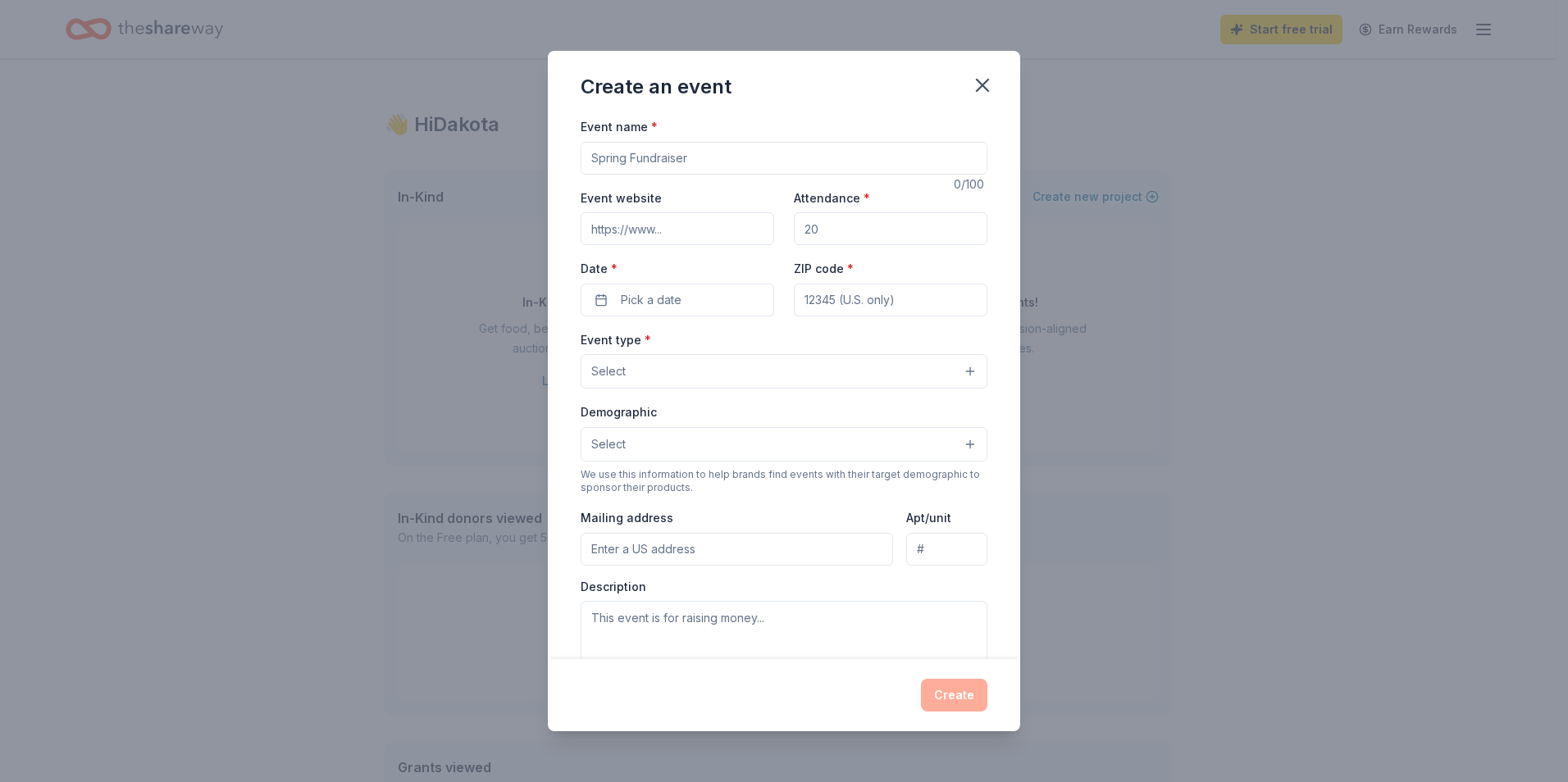
click at [639, 178] on div "Event name * 0 /100 Event website Attendance * Date * Pick a date ZIP code * Ev…" at bounding box center [784, 495] width 406 height 758
click at [697, 452] on button "Select" at bounding box center [784, 444] width 406 height 34
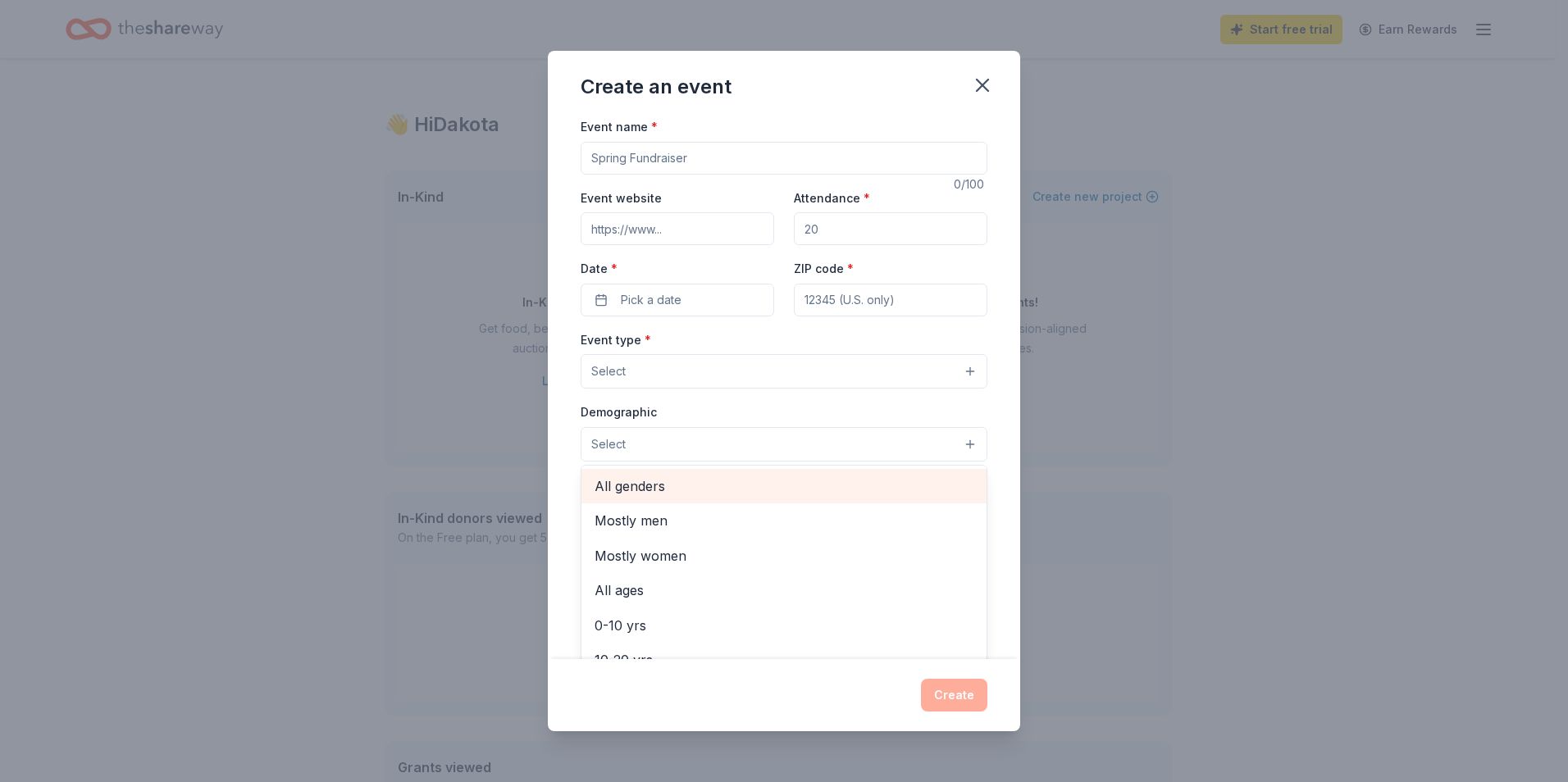
click at [602, 495] on span "All genders" at bounding box center [784, 487] width 379 height 22
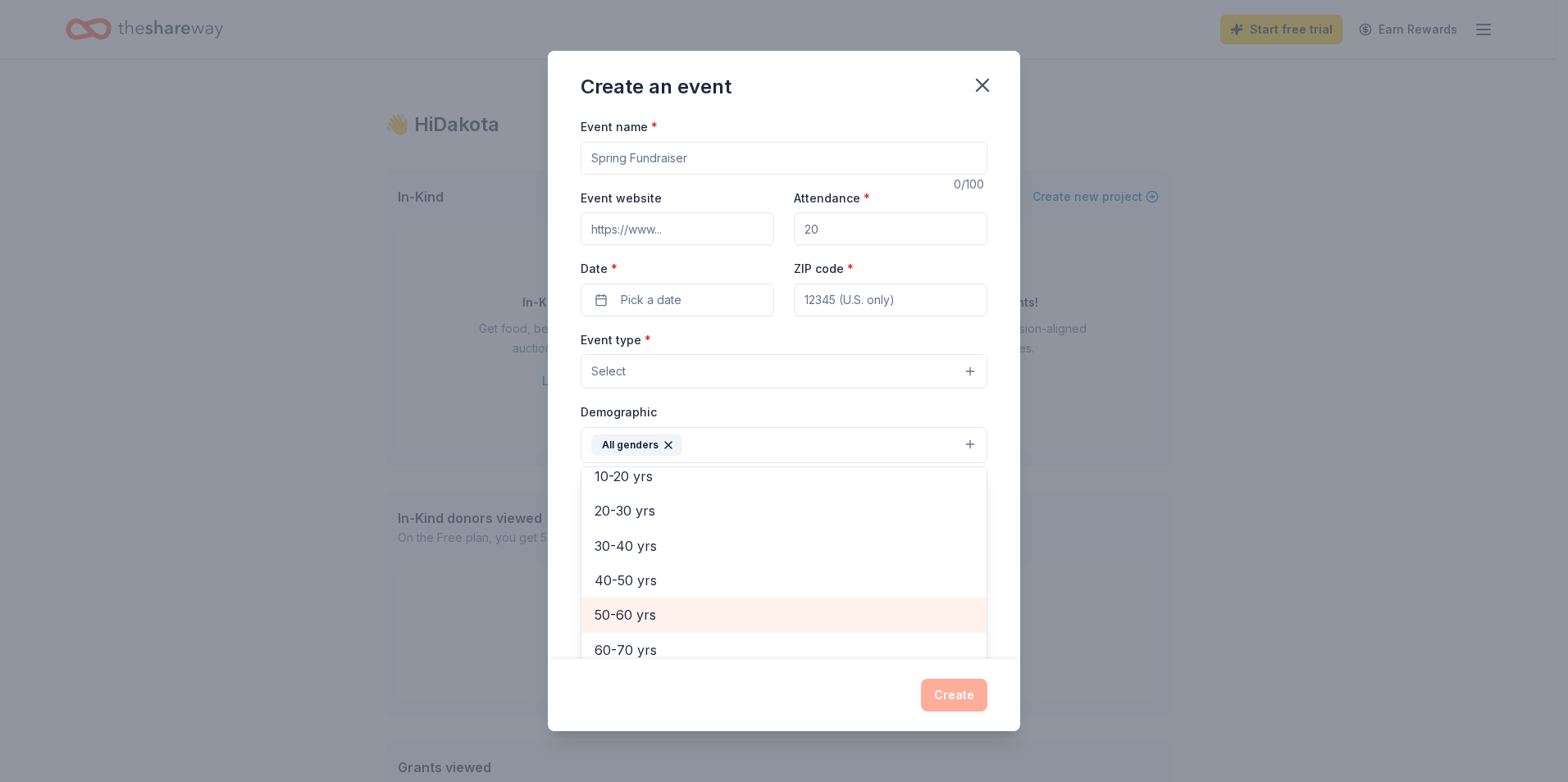
scroll to position [65, 0]
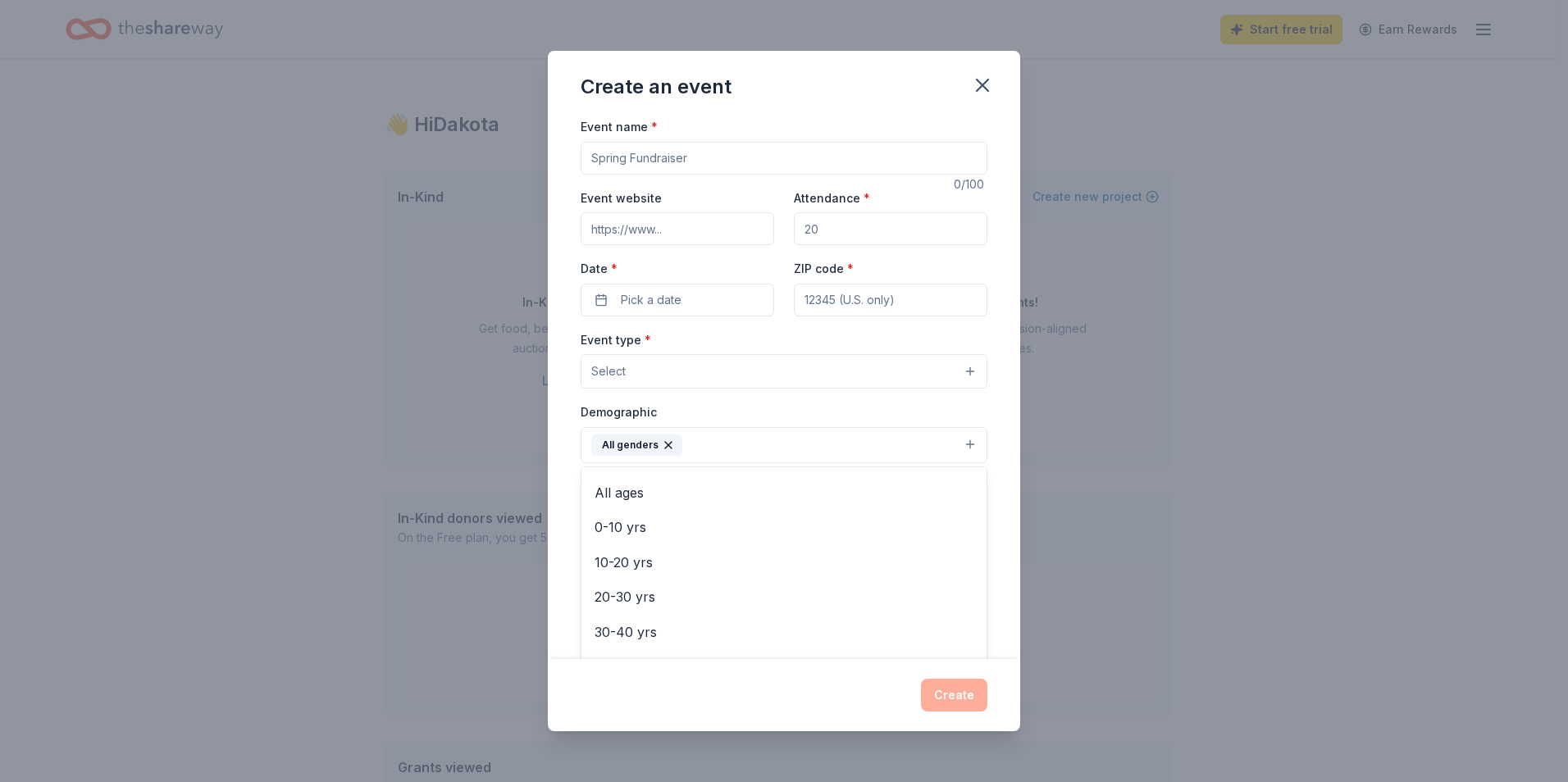
click at [484, 470] on div "Create an event Event name * 0 /100 Event website Attendance * Date * Pick a da…" at bounding box center [784, 391] width 1568 height 782
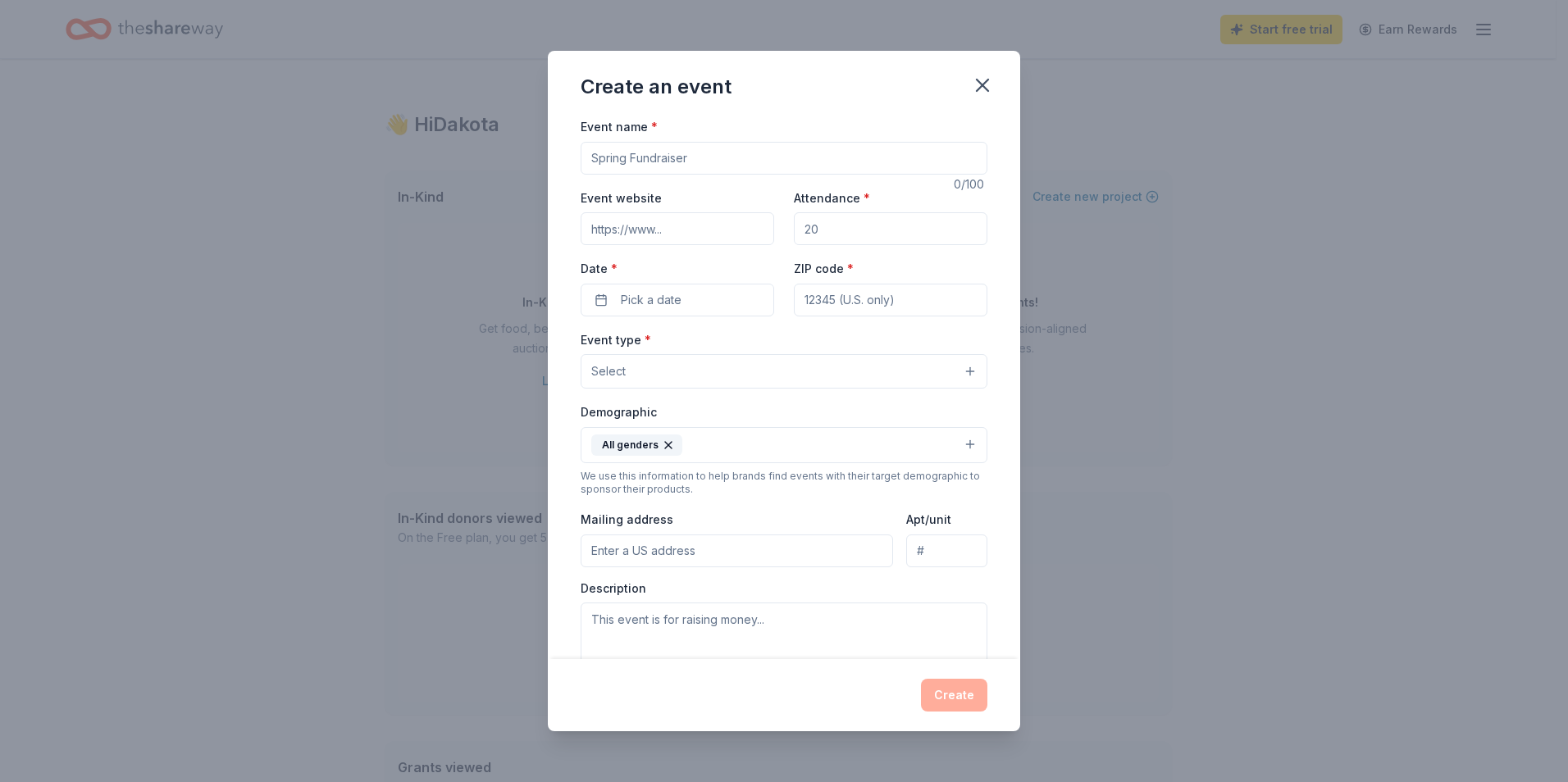
drag, startPoint x: 981, startPoint y: 72, endPoint x: 965, endPoint y: 57, distance: 21.9
click at [973, 64] on div "Create an event" at bounding box center [784, 83] width 472 height 66
click at [754, 441] on button "All genders" at bounding box center [784, 445] width 406 height 36
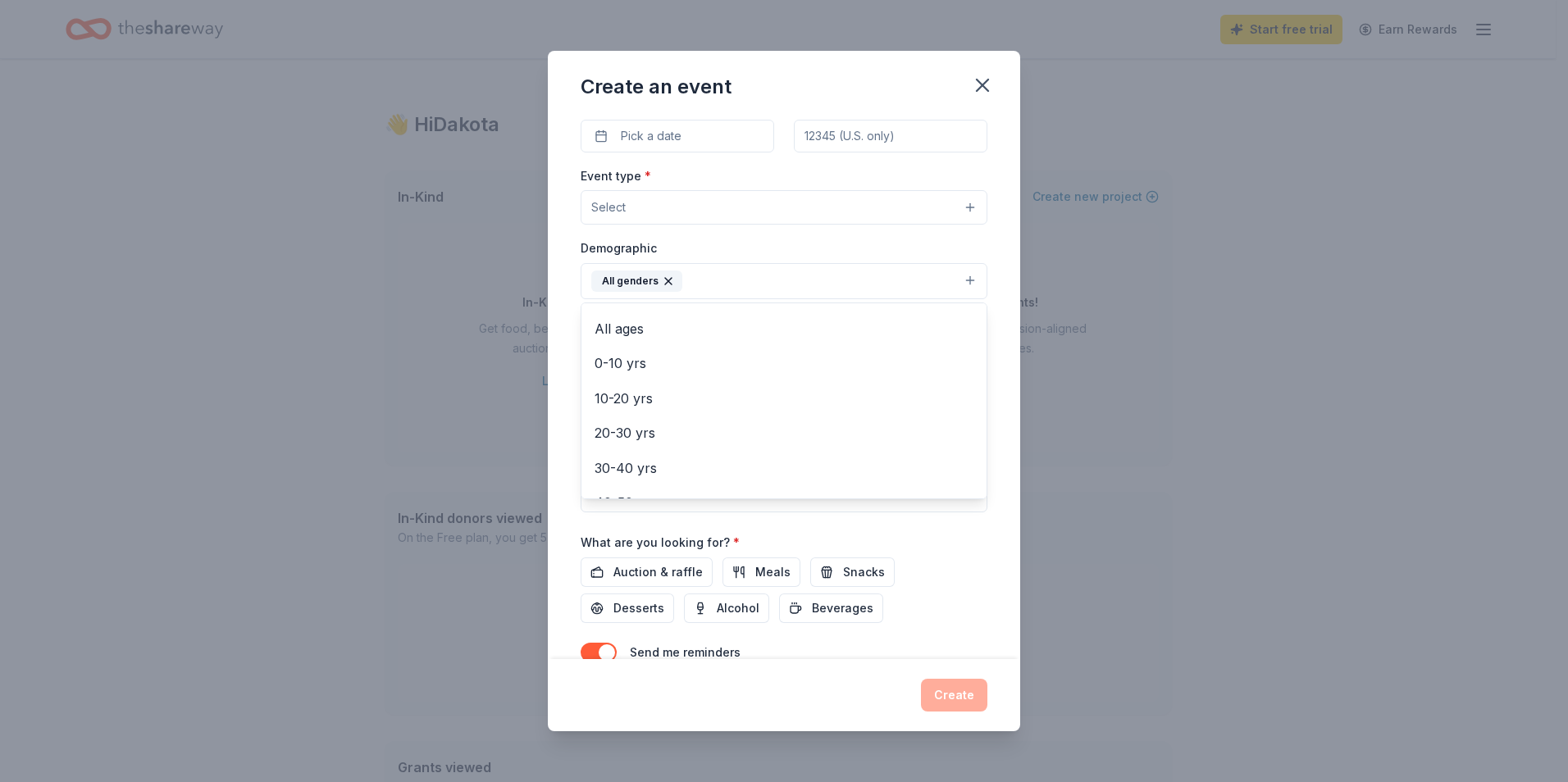
click at [79, 481] on div "Create an event Event name * 0 /100 Event website Attendance * Date * Pick a da…" at bounding box center [784, 391] width 1568 height 782
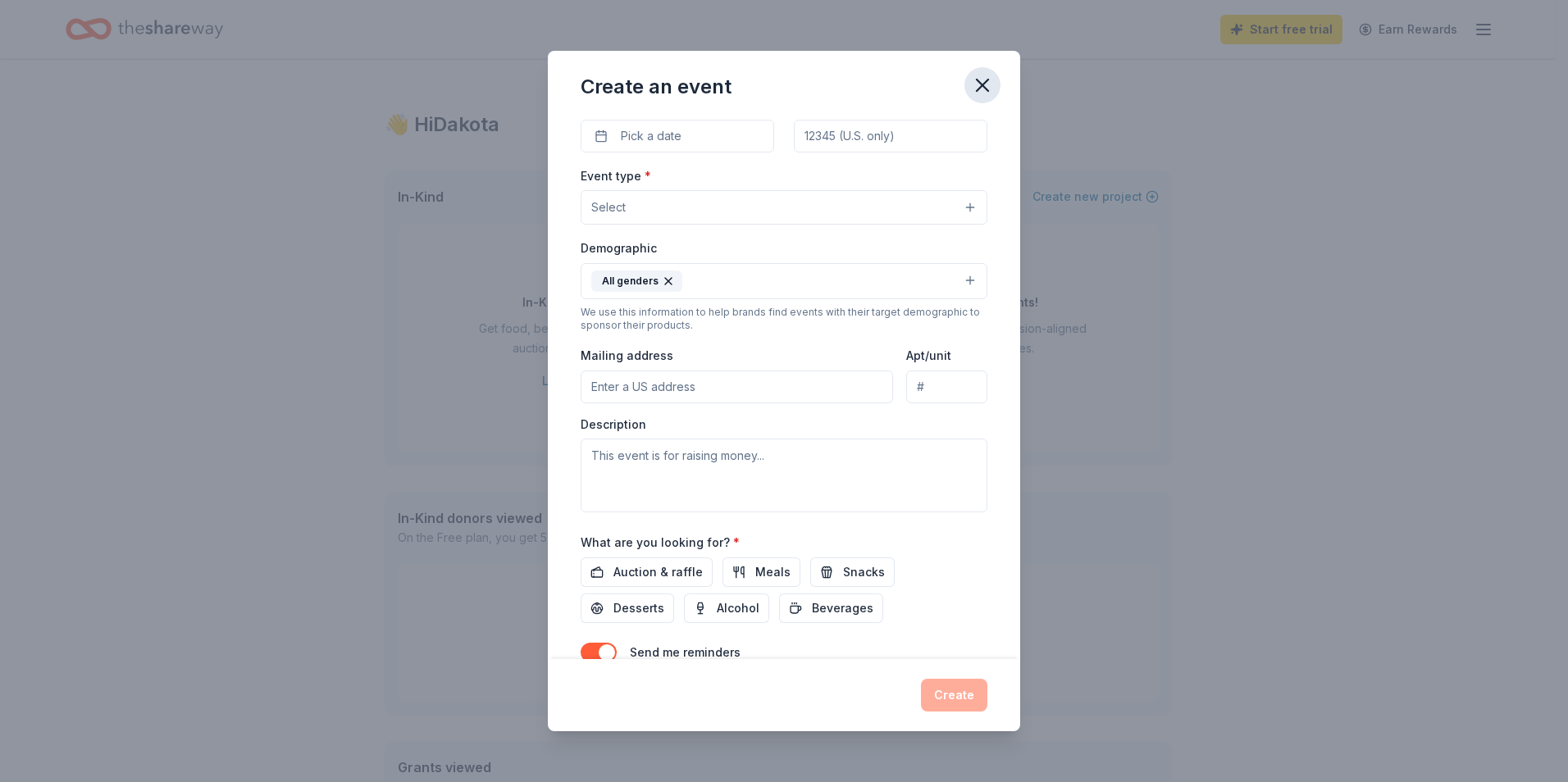
click at [991, 92] on icon "button" at bounding box center [981, 85] width 23 height 23
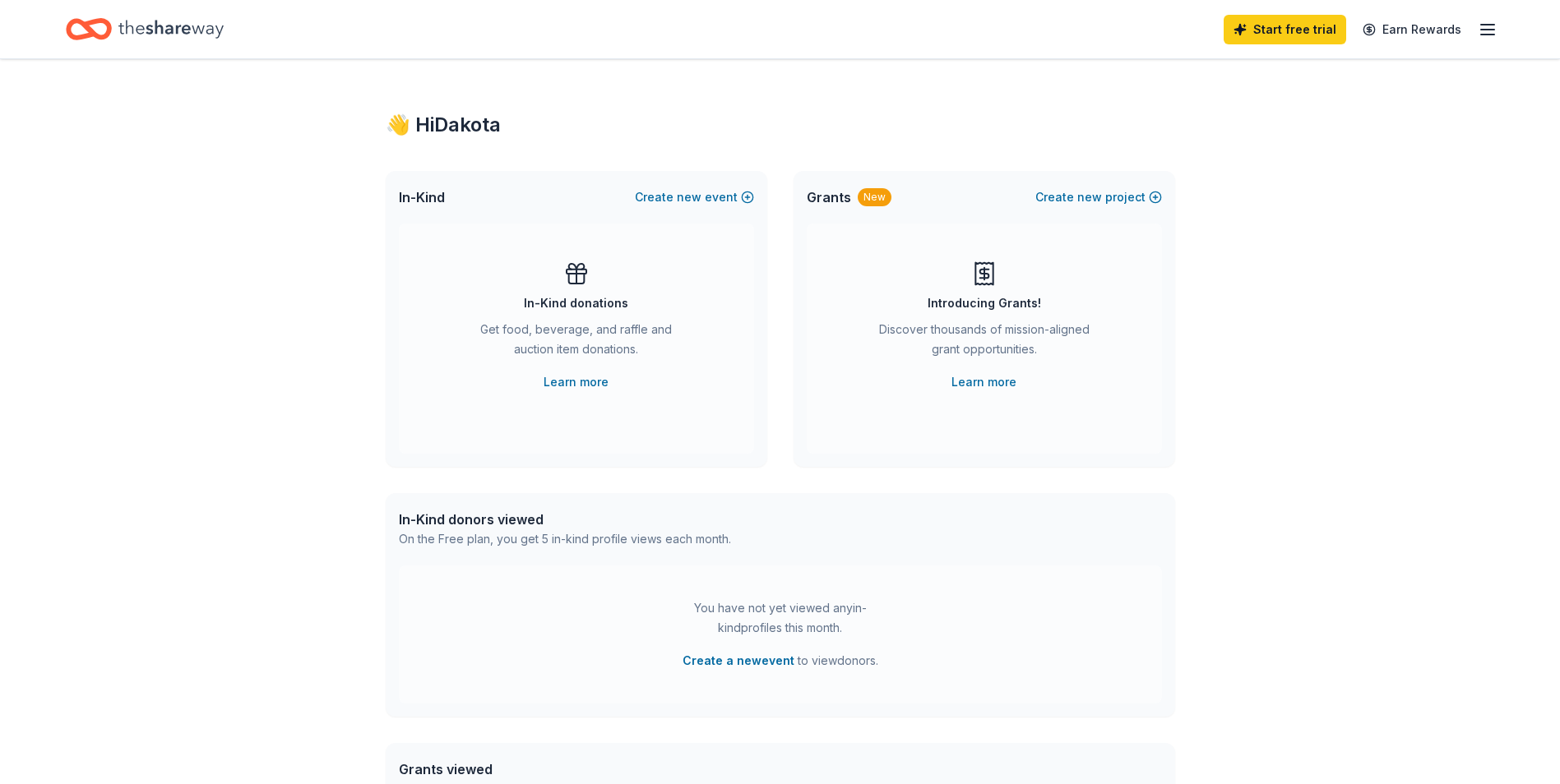
click at [1487, 26] on icon "button" at bounding box center [1488, 30] width 20 height 20
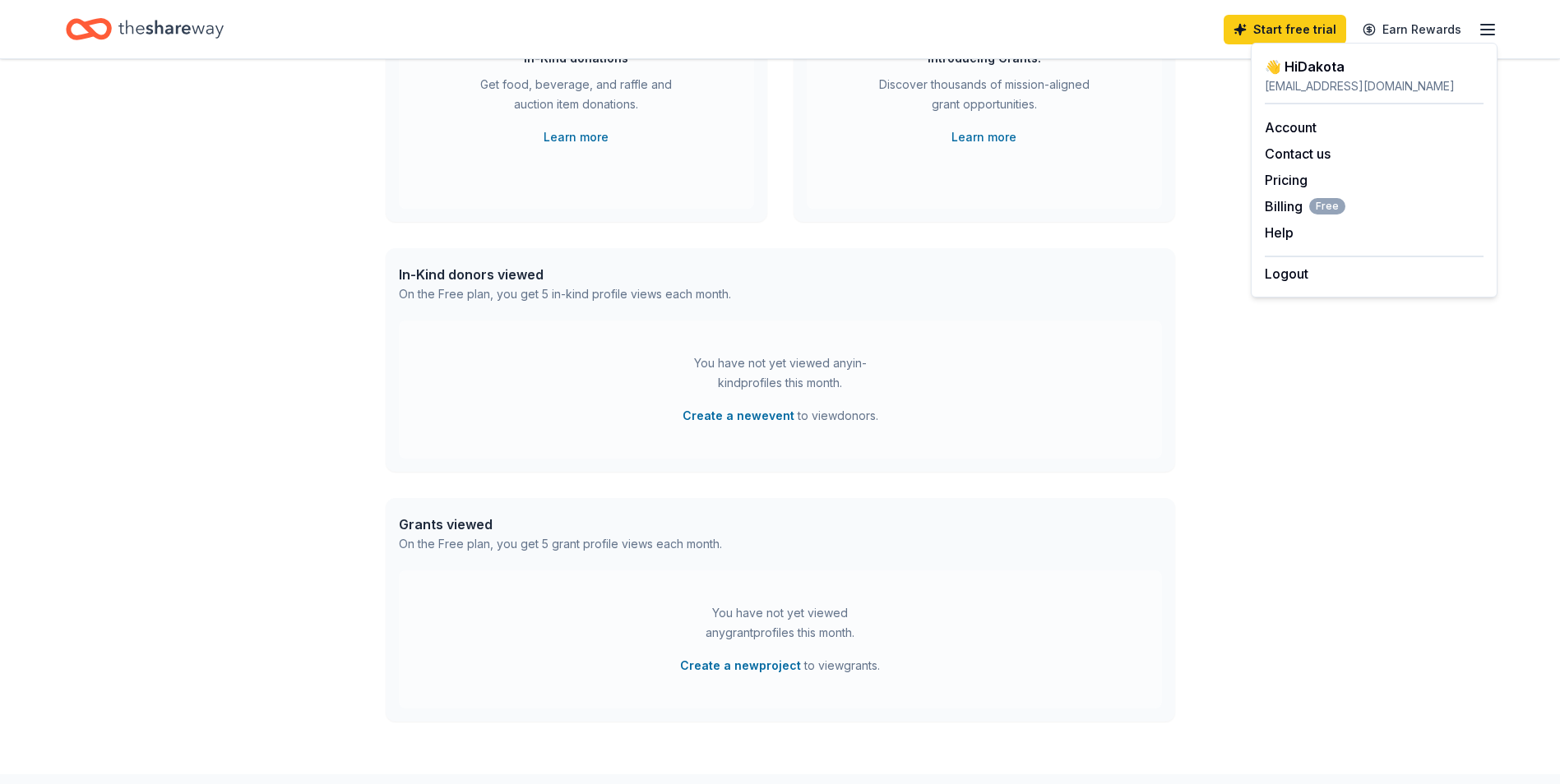
scroll to position [354, 0]
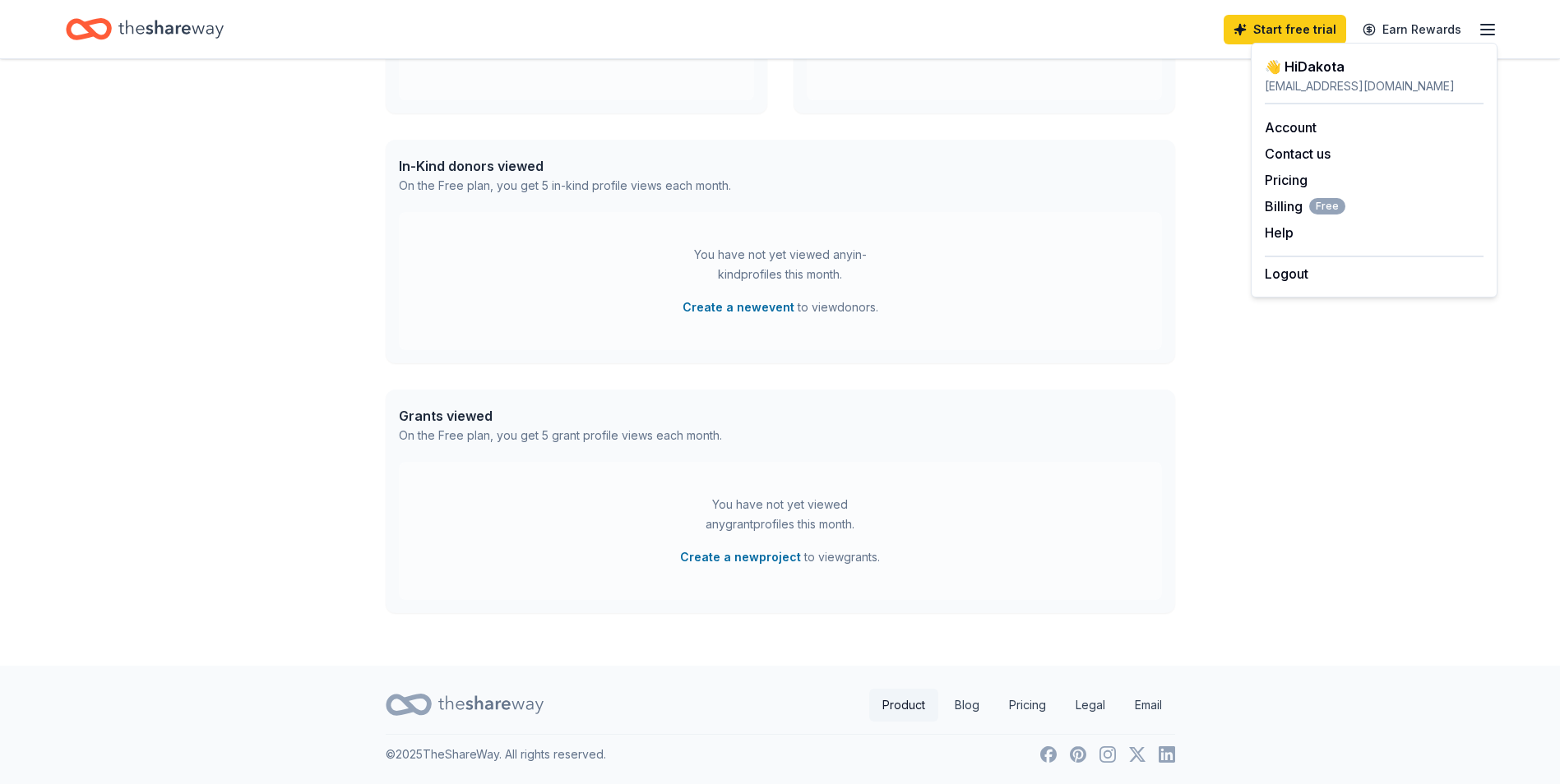
click at [889, 693] on link "Product" at bounding box center [904, 705] width 69 height 33
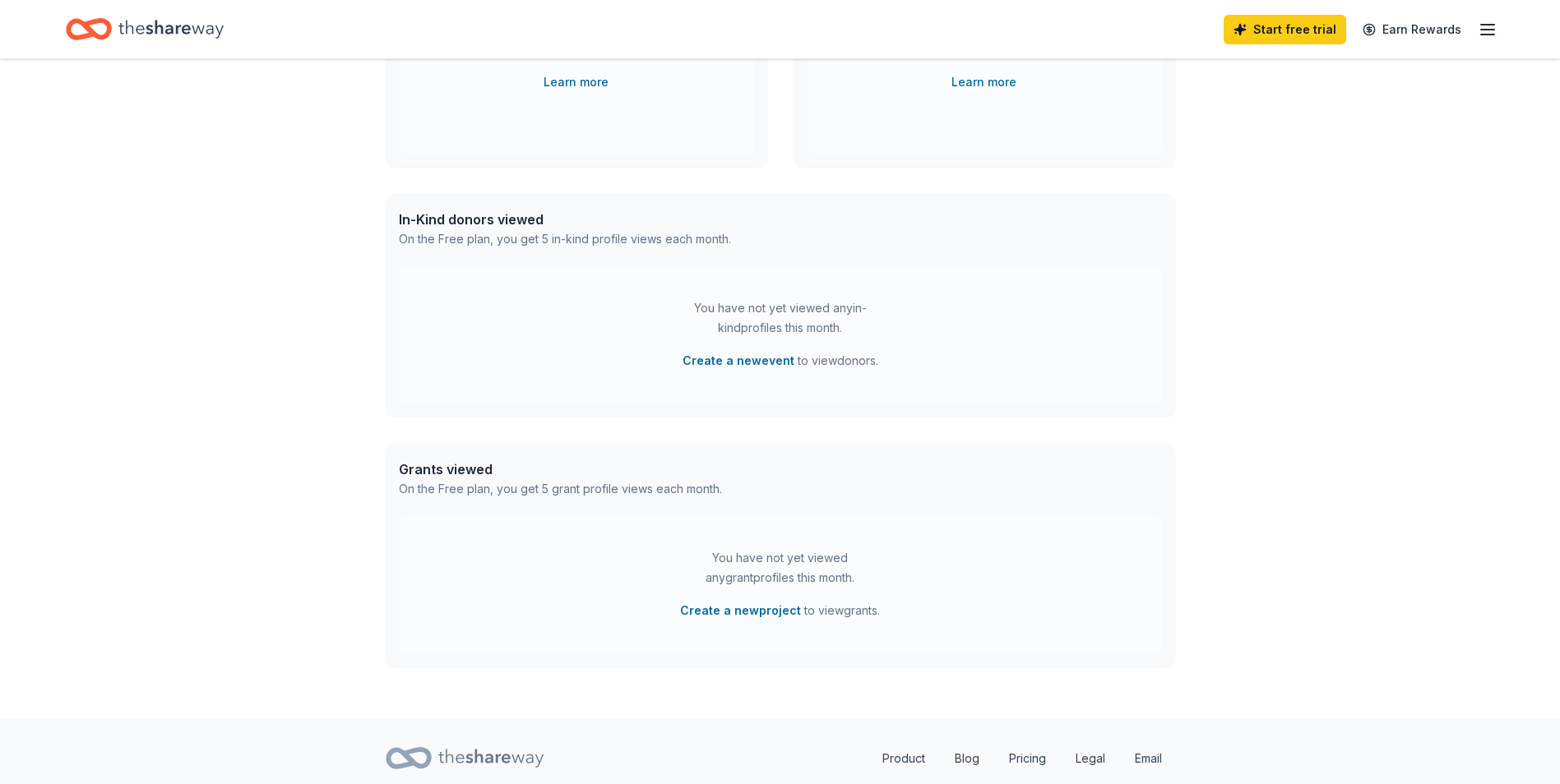
scroll to position [272, 0]
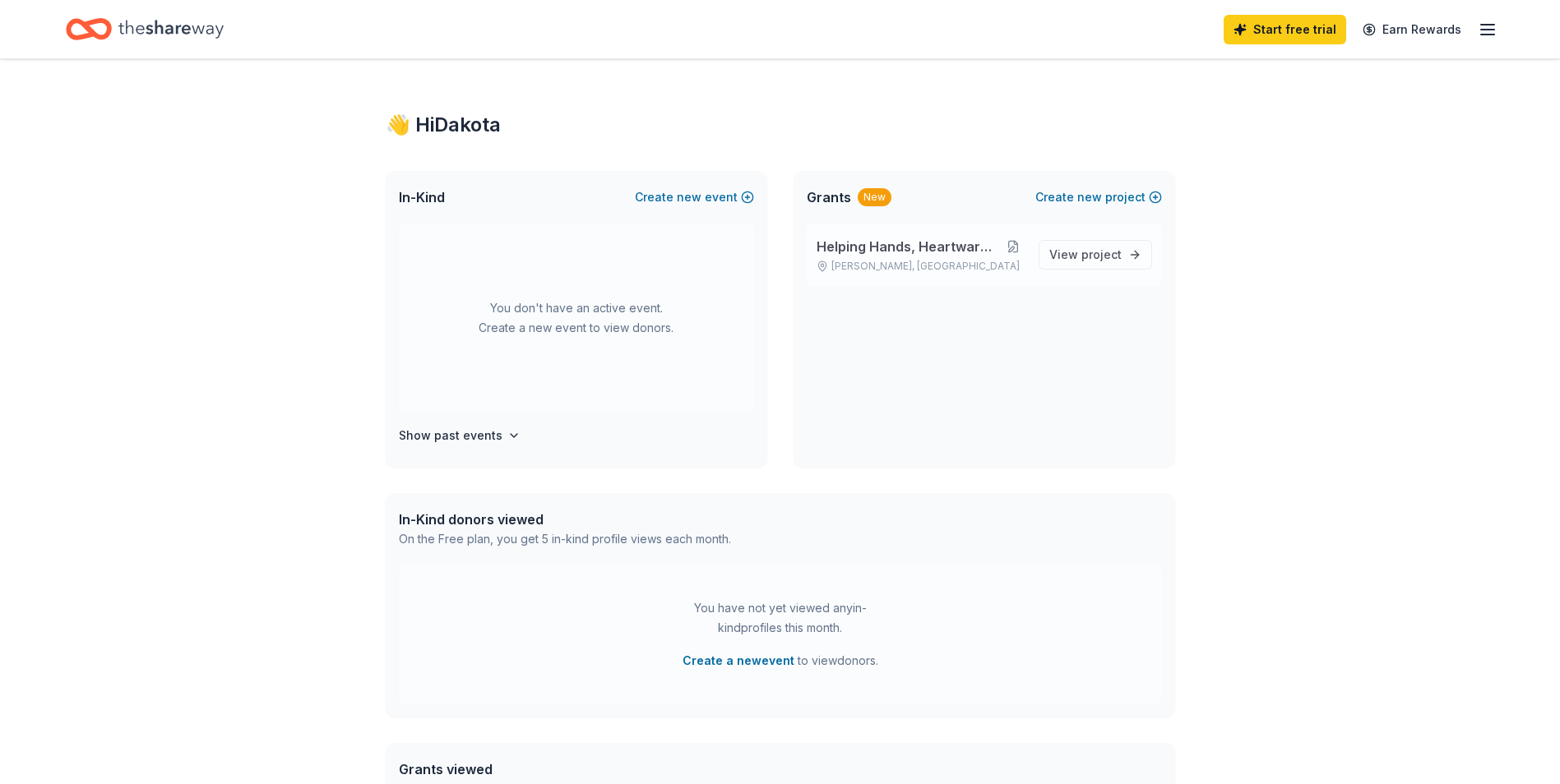
click at [1017, 253] on button at bounding box center [1012, 246] width 24 height 14
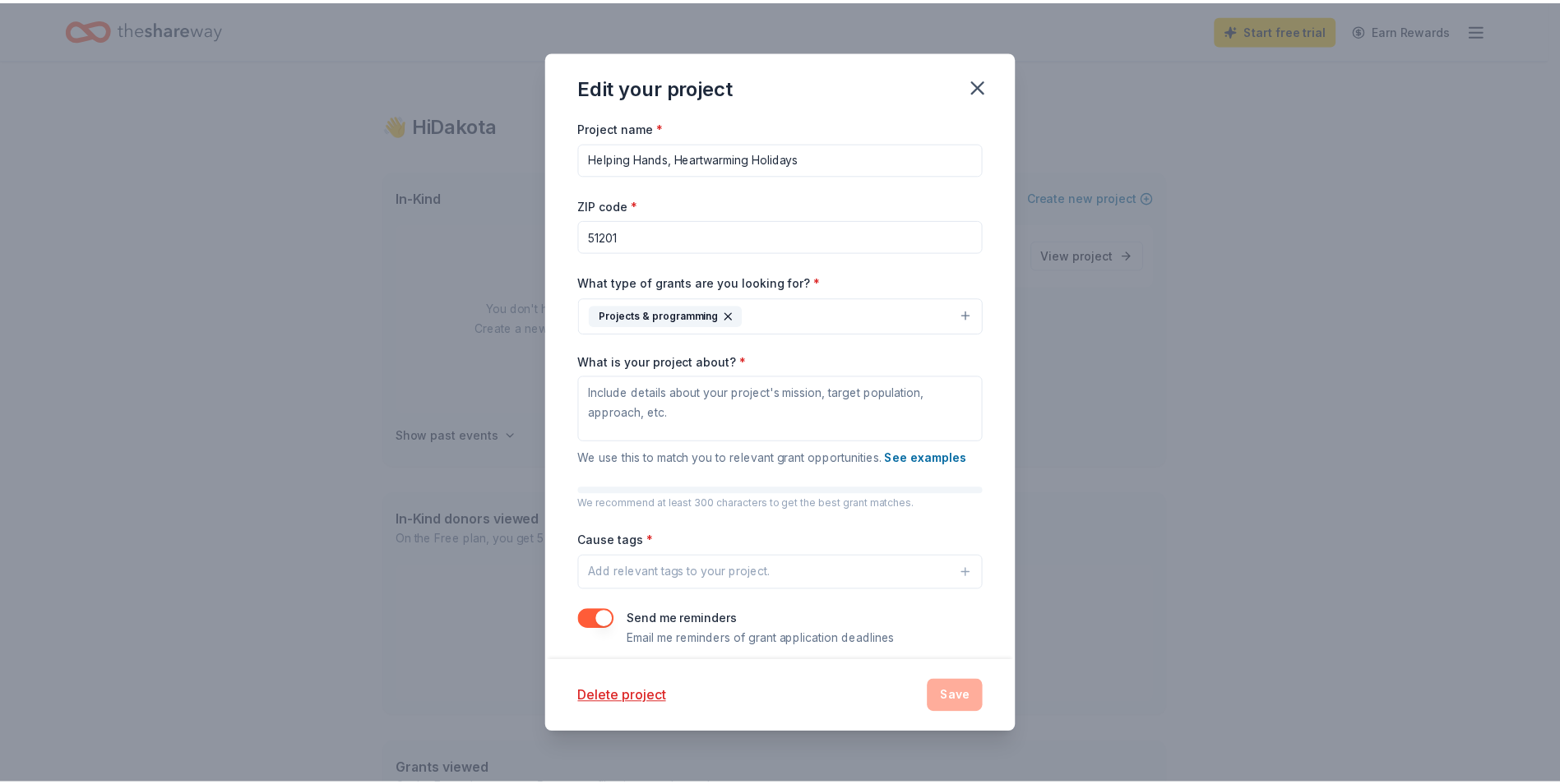
scroll to position [14, 0]
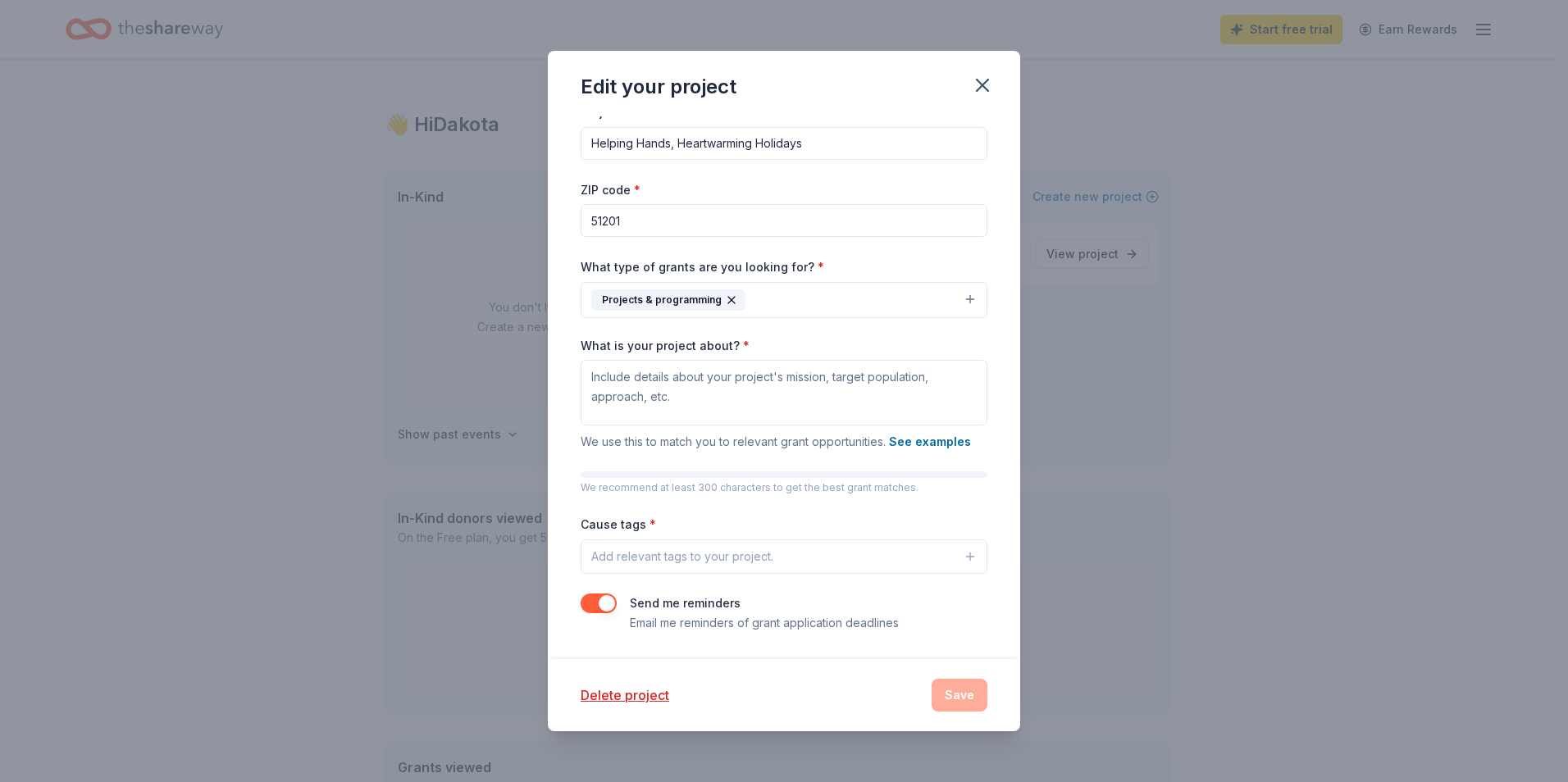
click at [611, 601] on button "button" at bounding box center [598, 604] width 36 height 20
click at [618, 690] on button "Delete project" at bounding box center [625, 695] width 88 height 20
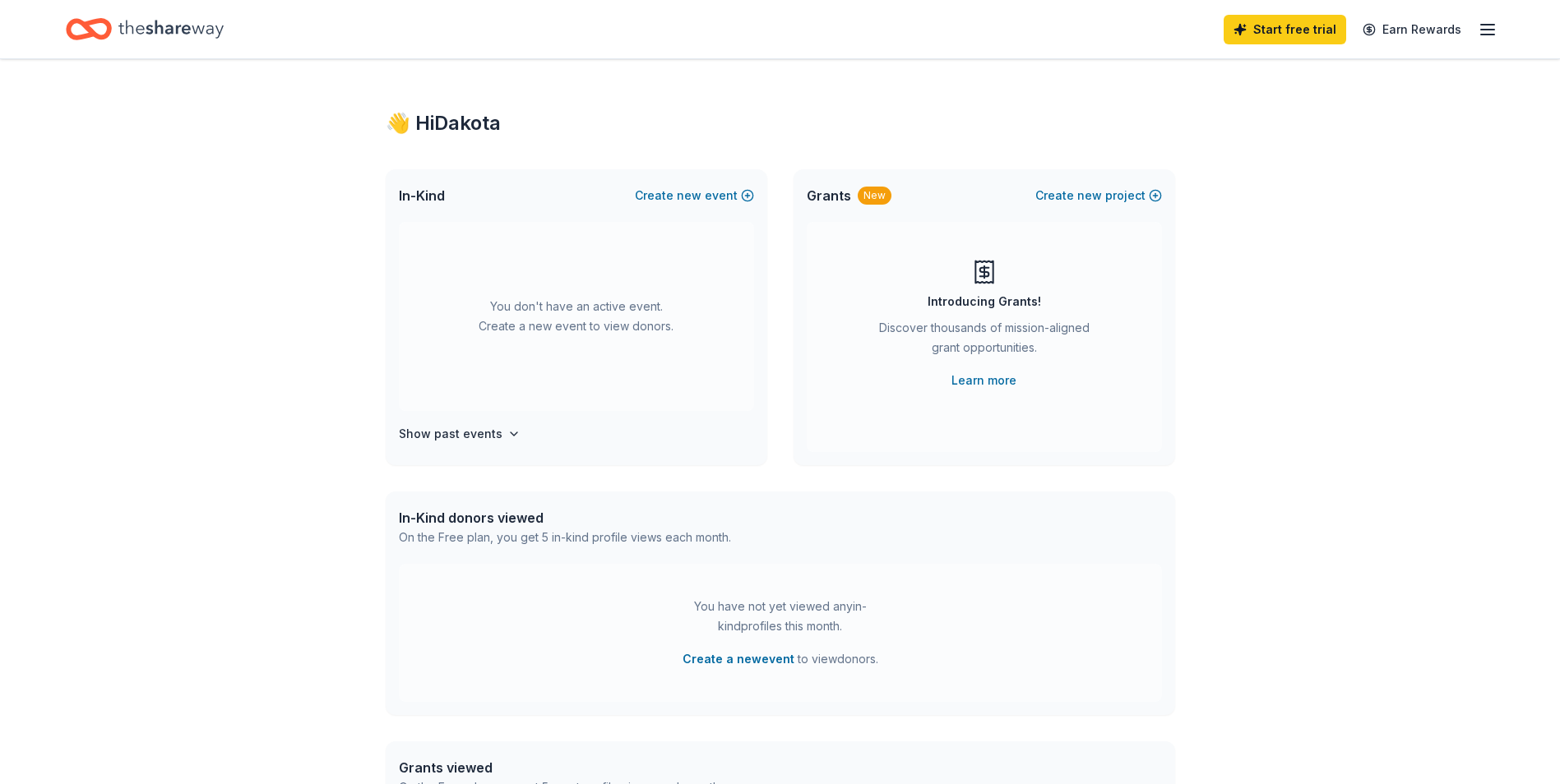
scroll to position [0, 0]
click at [742, 662] on button "Create a new event" at bounding box center [739, 661] width 112 height 20
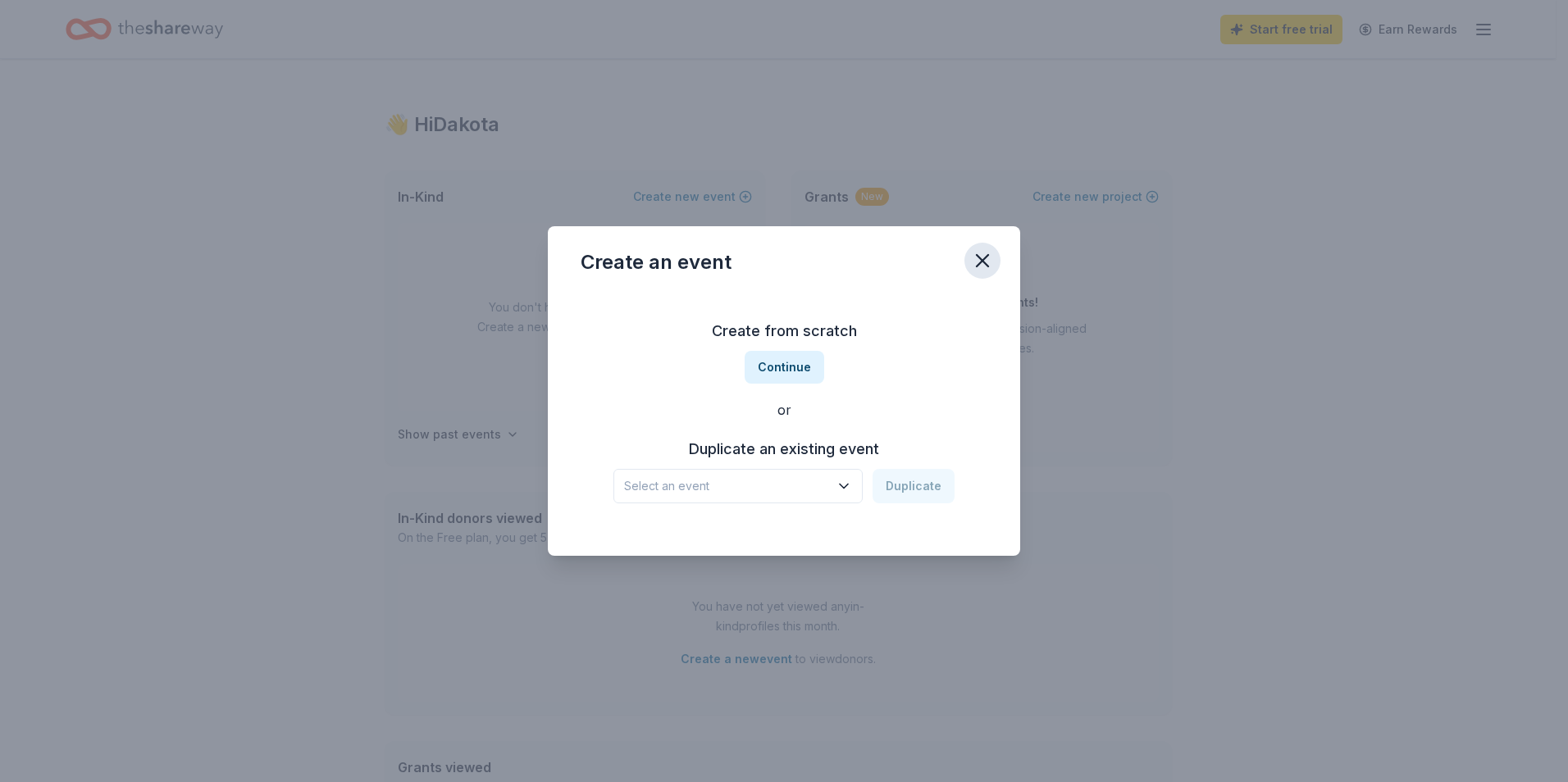
click at [980, 271] on icon "button" at bounding box center [981, 260] width 23 height 23
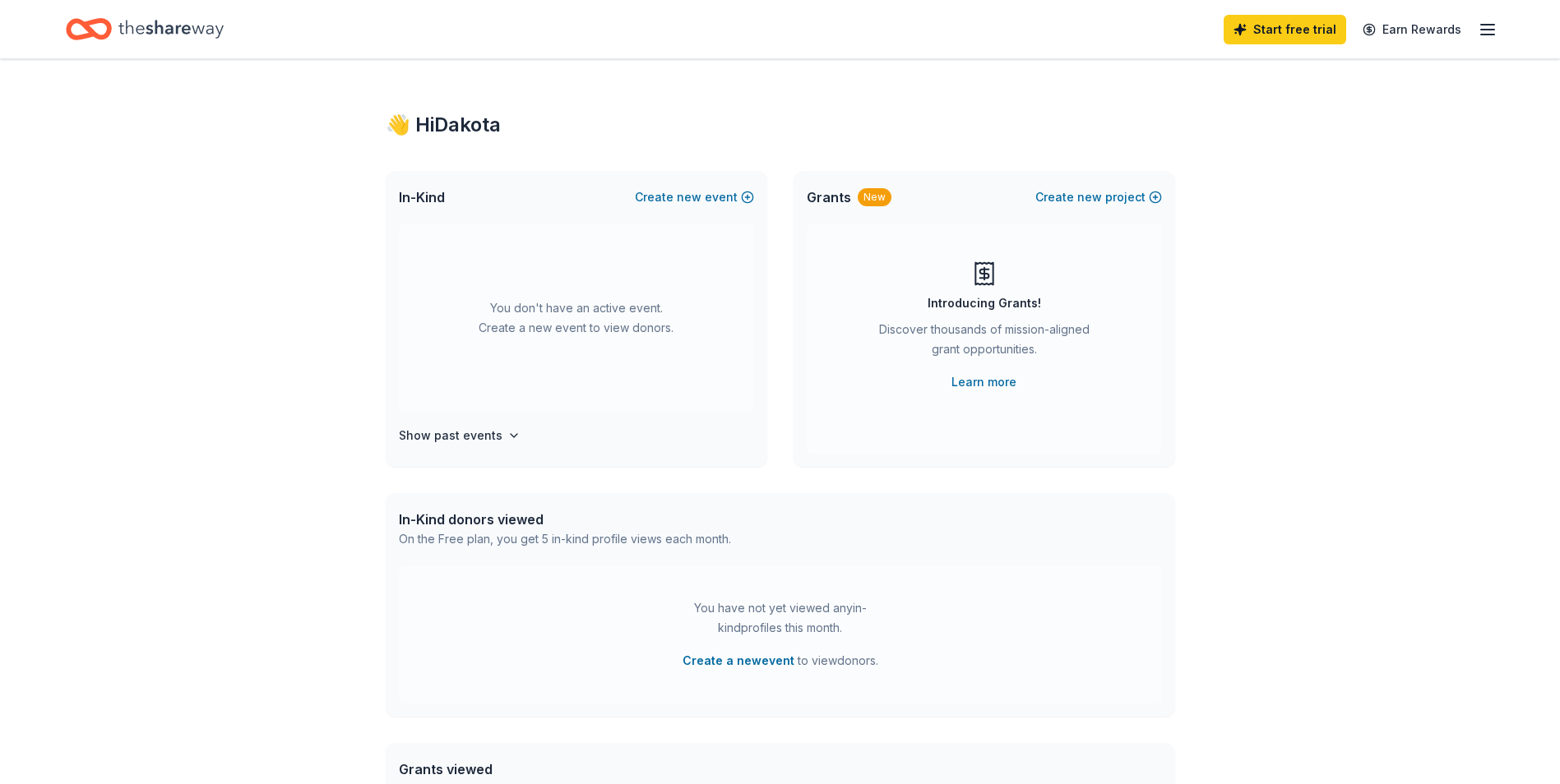
click at [1486, 28] on icon "button" at bounding box center [1488, 30] width 20 height 20
click at [177, 28] on icon "Home" at bounding box center [171, 29] width 105 height 18
click at [148, 17] on icon "Home" at bounding box center [171, 29] width 105 height 33
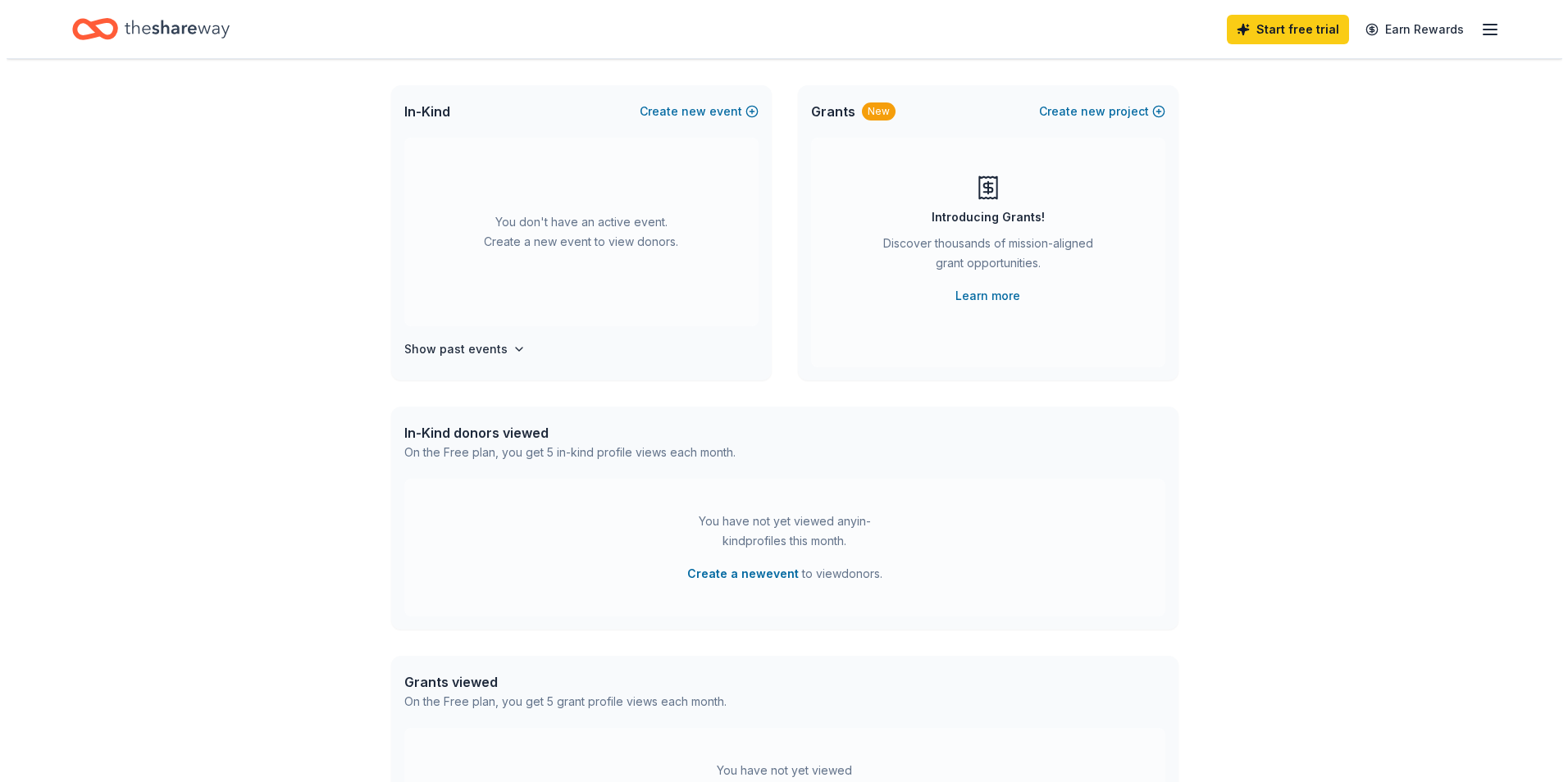
scroll to position [353, 0]
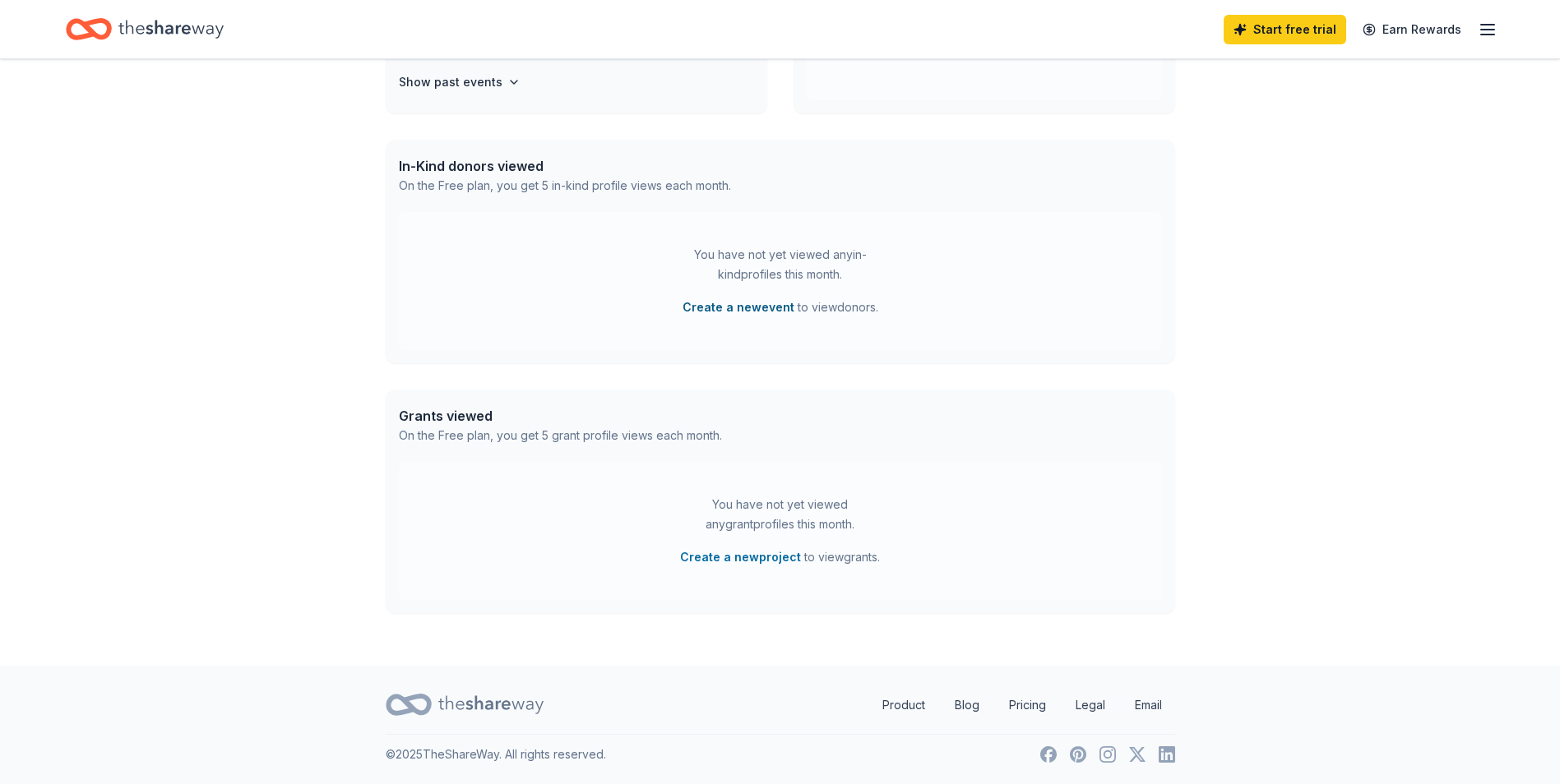
click at [719, 304] on button "Create a new event" at bounding box center [739, 308] width 112 height 20
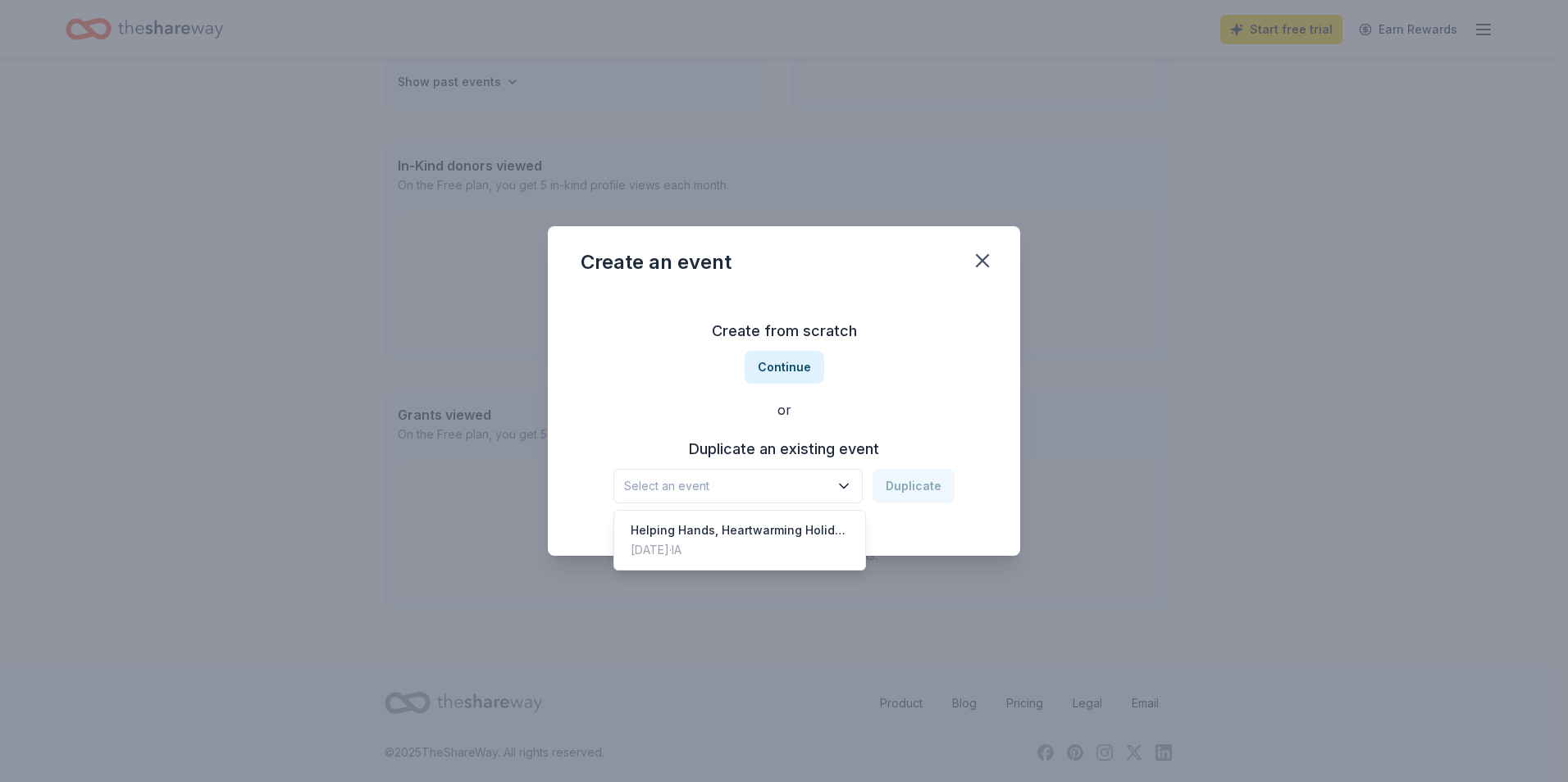
click at [740, 489] on span "Select an event" at bounding box center [726, 487] width 205 height 20
click at [787, 389] on div "Create from scratch Continue or Duplicate an existing event Select an event Dup…" at bounding box center [784, 410] width 406 height 237
click at [778, 380] on button "Continue" at bounding box center [784, 368] width 79 height 33
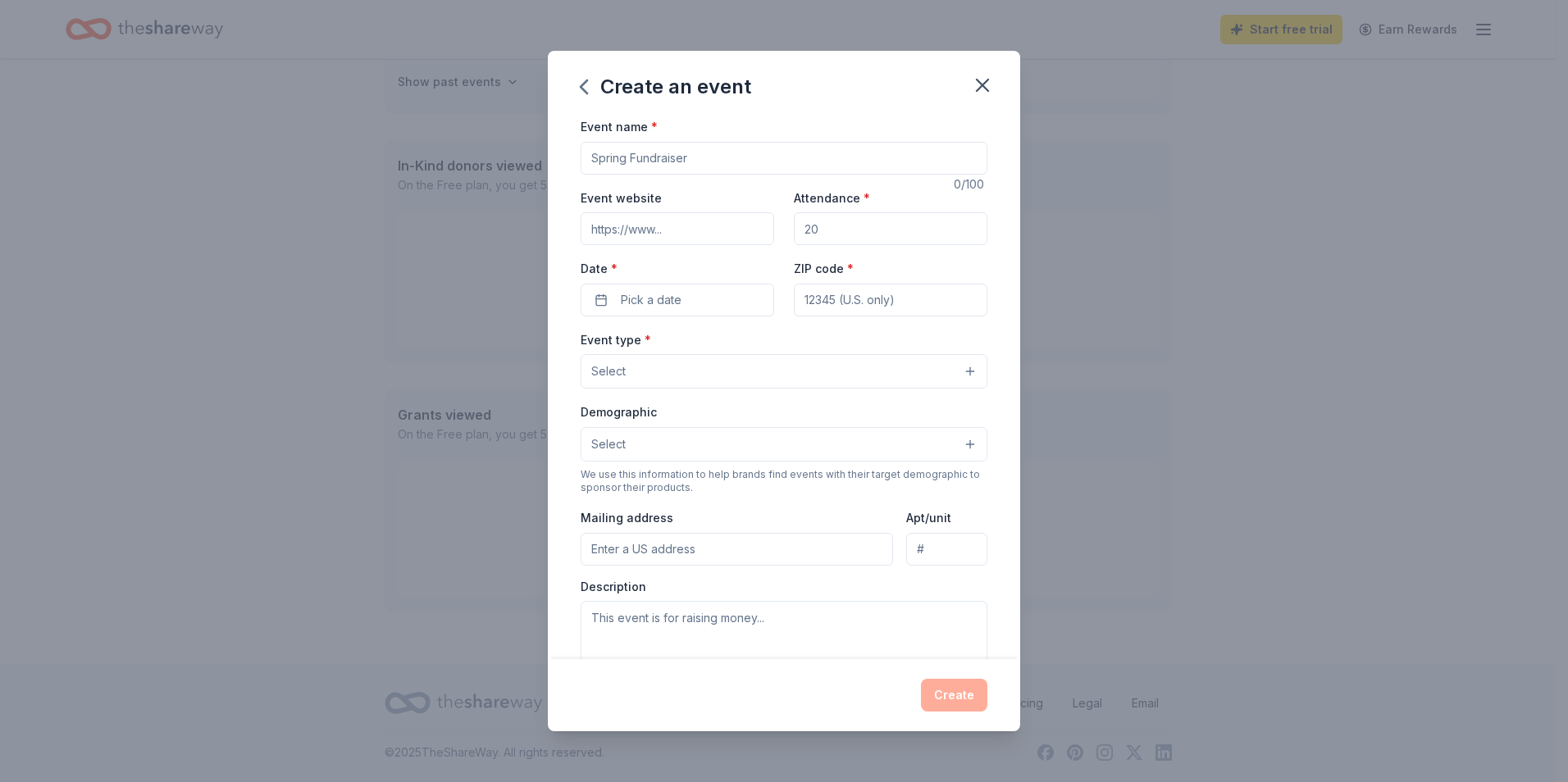
drag, startPoint x: 671, startPoint y: 168, endPoint x: 671, endPoint y: 157, distance: 11.0
click at [671, 167] on input "Event name *" at bounding box center [784, 158] width 406 height 33
type input "Round"
